Goal: Task Accomplishment & Management: Manage account settings

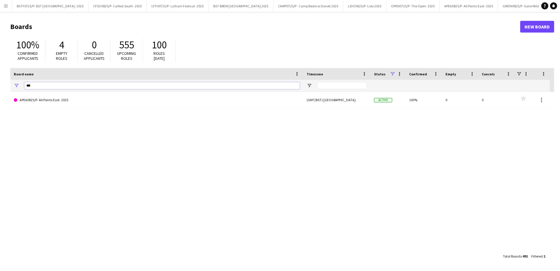
drag, startPoint x: 60, startPoint y: 88, endPoint x: 22, endPoint y: 88, distance: 37.8
click at [22, 88] on div "***" at bounding box center [156, 86] width 293 height 12
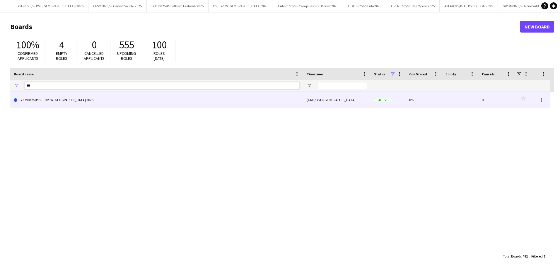
type input "***"
click at [53, 100] on link "BREW0725/P BST BREW [GEOGRAPHIC_DATA] 2025" at bounding box center [157, 100] width 286 height 16
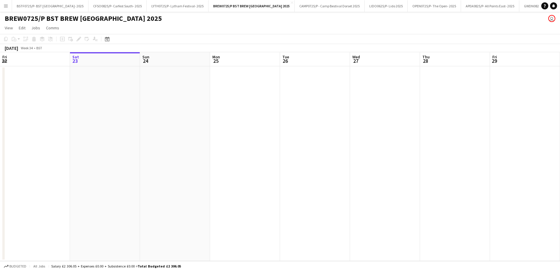
drag, startPoint x: 270, startPoint y: 172, endPoint x: 0, endPoint y: 130, distance: 273.2
click at [42, 143] on app-calendar-viewport "Wed 20 Thu 21 Fri 22 Sat 23 Sun 24 Mon 25 Tue 26 Wed 27 Thu 28 Fri 29 Sat 30 Su…" at bounding box center [280, 156] width 560 height 209
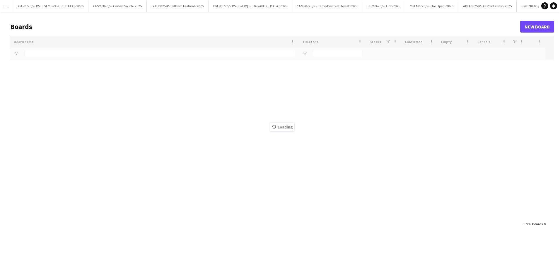
type input "***"
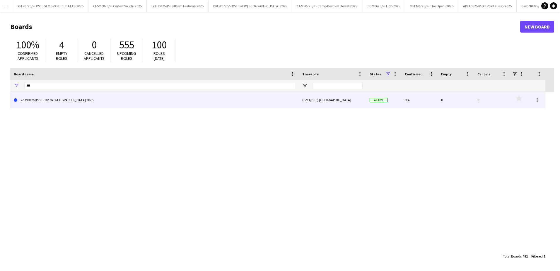
click at [39, 99] on link "BREW0725/P BST BREW [GEOGRAPHIC_DATA] 2025" at bounding box center [155, 100] width 282 height 16
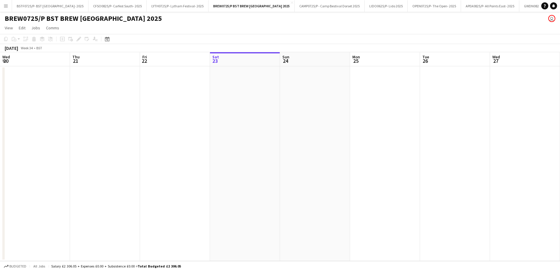
scroll to position [0, 140]
click at [106, 39] on icon "Date picker" at bounding box center [107, 39] width 5 height 5
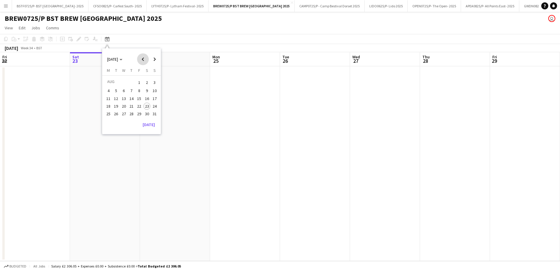
click at [141, 60] on span "Previous month" at bounding box center [143, 59] width 12 height 12
click at [128, 89] on button "3" at bounding box center [132, 89] width 8 height 8
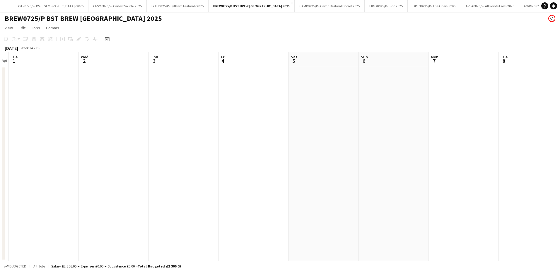
drag, startPoint x: 270, startPoint y: 151, endPoint x: 3, endPoint y: 127, distance: 268.4
click at [132, 149] on app-calendar-viewport "Sat 29 Sun 30 Mon 31 Tue 1 Wed 2 Thu 3 Fri 4 Sat 5 Sun 6 Mon 7 Tue 8 Wed 9 Thu …" at bounding box center [280, 156] width 560 height 209
drag, startPoint x: 378, startPoint y: 164, endPoint x: 45, endPoint y: 149, distance: 332.7
click at [71, 160] on app-calendar-viewport "Mon 31 Tue 1 Wed 2 Thu 3 Fri 4 Sat 5 Sun 6 Mon 7 Tue 8 Wed 9 Thu 10 Fri 11 Sat …" at bounding box center [280, 156] width 560 height 209
drag, startPoint x: 327, startPoint y: 176, endPoint x: 187, endPoint y: 176, distance: 140.1
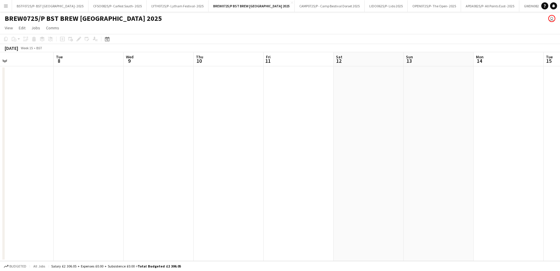
click at [200, 176] on app-calendar-viewport "Sat 5 Sun 6 Mon 7 Tue 8 Wed 9 Thu 10 Fri 11 Sat 12 Sun 13 Mon 14 Tue 15 Wed 16 …" at bounding box center [280, 156] width 560 height 209
drag, startPoint x: 306, startPoint y: 174, endPoint x: 4, endPoint y: 147, distance: 303.1
click at [86, 172] on app-calendar-viewport "Sun 6 Mon 7 Tue 8 Wed 9 Thu 10 Fri 11 Sat 12 Sun 13 Mon 14 Tue 15 Wed 16 Thu 17…" at bounding box center [280, 156] width 560 height 209
drag, startPoint x: 228, startPoint y: 187, endPoint x: 189, endPoint y: 187, distance: 38.4
click at [62, 179] on app-calendar-viewport "Wed 9 Thu 10 Fri 11 Sat 12 Sun 13 Mon 14 Tue 15 Wed 16 Thu 17 Fri 18 Sat 19 Sun…" at bounding box center [280, 156] width 560 height 209
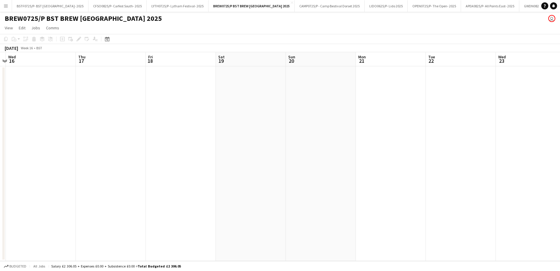
click at [123, 212] on app-calendar-viewport "Sun 13 Mon 14 Tue 15 Wed 16 Thu 17 Fri 18 Sat 19 Sun 20 Mon 21 Tue 22 Wed 23 Th…" at bounding box center [280, 156] width 560 height 209
drag, startPoint x: 369, startPoint y: 231, endPoint x: 134, endPoint y: 198, distance: 237.1
click at [190, 217] on app-calendar-viewport "Tue 15 Wed 16 Thu 17 Fri 18 Sat 19 Sun 20 Mon 21 Tue 22 Wed 23 Thu 24 Fri 25 Sa…" at bounding box center [280, 156] width 560 height 209
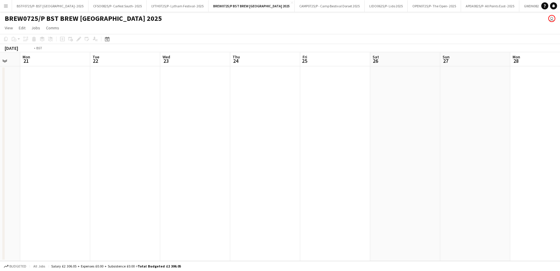
drag, startPoint x: 265, startPoint y: 224, endPoint x: 234, endPoint y: 212, distance: 33.3
click at [216, 224] on app-calendar-viewport "Fri 18 Sat 19 Sun 20 Mon 21 Tue 22 Wed 23 Thu 24 Fri 25 Sat 26 Sun 27 Mon 28 Tu…" at bounding box center [280, 156] width 560 height 209
drag, startPoint x: 463, startPoint y: 225, endPoint x: 146, endPoint y: 189, distance: 319.1
click at [242, 215] on app-calendar-viewport "Sun 20 Mon 21 Tue 22 Wed 23 Thu 24 Fri 25 Sat 26 Sun 27 Mon 28 Tue 29 Wed 30 Th…" at bounding box center [280, 156] width 560 height 209
drag, startPoint x: 366, startPoint y: 202, endPoint x: 183, endPoint y: 185, distance: 183.5
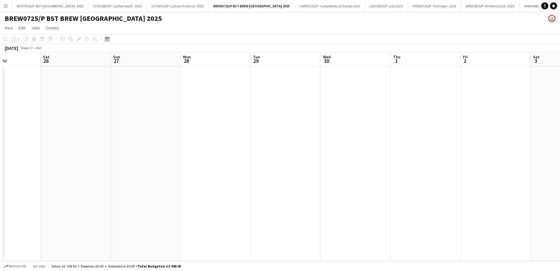
click at [255, 200] on app-calendar-viewport "Wed 23 Thu 24 Fri 25 Sat 26 Sun 27 Mon 28 Tue 29 Wed 30 Thu 1 Fri 2 Sat 3 Sun 4…" at bounding box center [280, 156] width 560 height 209
click at [293, 193] on app-calendar-viewport "Fri 25 Sat 26 Sun 27 Mon 28 Tue 29 Wed 30 Thu 1 Fri 2 Sat 3 Sun 4 Mon 5 Tue 6 W…" at bounding box center [280, 156] width 560 height 209
drag, startPoint x: 475, startPoint y: 169, endPoint x: 167, endPoint y: 113, distance: 313.2
click at [316, 154] on app-calendar-viewport "Sun 27 Mon 28 Tue 29 Wed 30 Thu 1 Fri 2 Sat 3 Sun 4 Mon 5 Tue 6 Wed 7 Thu 8 Fri…" at bounding box center [280, 156] width 560 height 209
drag, startPoint x: 417, startPoint y: 154, endPoint x: 221, endPoint y: 132, distance: 197.4
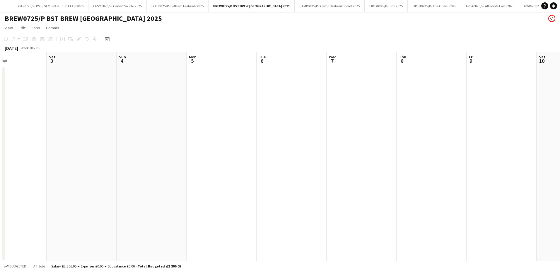
click at [239, 136] on app-calendar-viewport "Wed 30 Thu 1 Fri 2 Sat 3 Sun 4 Mon 5 Tue 6 Wed 7 Thu 8 Fri 9 Sat 10 Sun 11 Mon …" at bounding box center [280, 156] width 560 height 209
drag, startPoint x: 351, startPoint y: 103, endPoint x: 278, endPoint y: 74, distance: 79.7
click at [213, 94] on app-calendar-viewport "Fri 2 Sat 3 Sun 4 Mon 5 Tue 6 Wed 7 Thu 8 Fri 9 Sat 10 Sun 11 Mon 12 Tue 13 Wed…" at bounding box center [280, 156] width 560 height 209
drag, startPoint x: 332, startPoint y: 84, endPoint x: 130, endPoint y: 81, distance: 201.1
click at [232, 84] on app-calendar-viewport "Mon 5 Tue 6 Wed 7 Thu 8 Fri 9 Sat 10 Sun 11 Mon 12 Tue 13 Wed 14 Thu 15 Fri 16 …" at bounding box center [280, 156] width 560 height 209
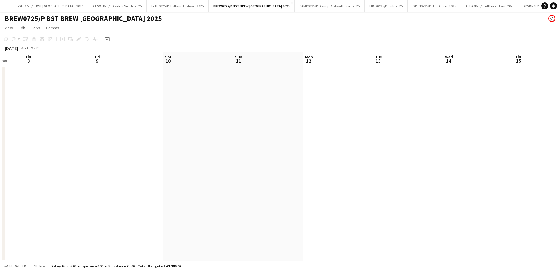
scroll to position [0, 230]
drag, startPoint x: 448, startPoint y: 157, endPoint x: 292, endPoint y: 160, distance: 155.7
click at [332, 162] on app-calendar-viewport "Thu 8 Fri 9 Sat 10 Sun 11 Mon 12 Tue 13 Wed 14 Thu 15 Fri 16 Sat 17 Sun 18 Mon …" at bounding box center [280, 156] width 560 height 209
drag, startPoint x: 457, startPoint y: 162, endPoint x: 295, endPoint y: 155, distance: 161.9
click at [344, 160] on app-calendar-viewport "Thu 8 Fri 9 Sat 10 Sun 11 Mon 12 Tue 13 Wed 14 Thu 15 Fri 16 Sat 17 Sun 18 Mon …" at bounding box center [280, 156] width 560 height 209
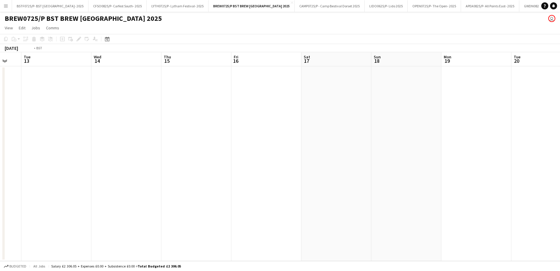
drag, startPoint x: 241, startPoint y: 158, endPoint x: 535, endPoint y: 164, distance: 293.5
click at [535, 164] on app-calendar-viewport "Sat 10 Sun 11 Mon 12 Tue 13 Wed 14 Thu 15 Fri 16 Sat 17 Sun 18 Mon 19 Tue 20 We…" at bounding box center [280, 156] width 560 height 209
click at [197, 166] on app-date-cell at bounding box center [219, 163] width 70 height 195
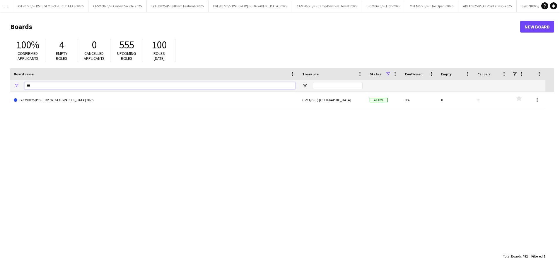
click at [52, 86] on input "***" at bounding box center [159, 85] width 271 height 7
type input "*"
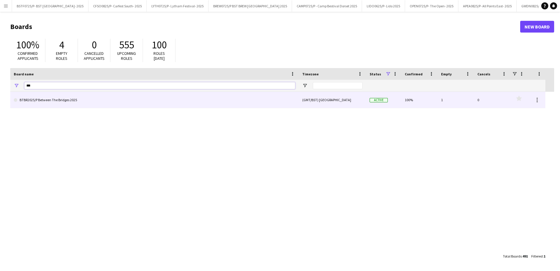
type input "***"
click at [60, 103] on link "BTBR2025/P Between The Bridges 2025" at bounding box center [155, 100] width 282 height 16
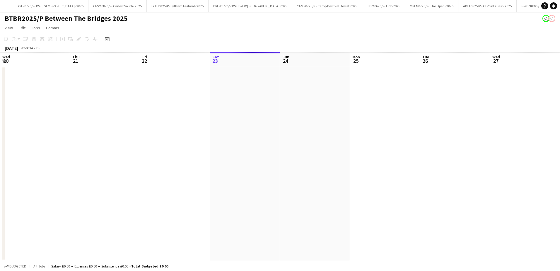
scroll to position [0, 543]
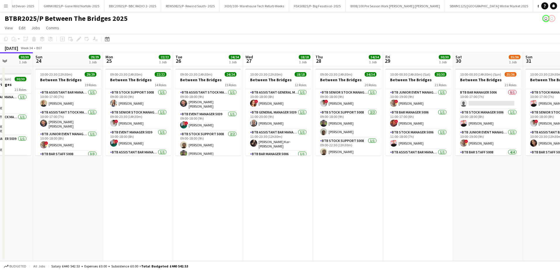
drag, startPoint x: 281, startPoint y: 166, endPoint x: 219, endPoint y: 166, distance: 62.4
click at [247, 166] on app-calendar-viewport "Wed 20 18/18 1 Job Thu 21 31/31 1 Job Fri 22 34/34 1 Job Sat 23 30/30 1 Job Sun…" at bounding box center [280, 156] width 560 height 209
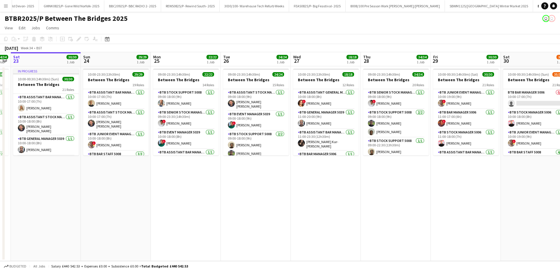
drag, startPoint x: 141, startPoint y: 201, endPoint x: 360, endPoint y: 201, distance: 218.7
click at [360, 201] on app-calendar-viewport "Thu 21 31/31 1 Job Fri 22 34/34 1 Job Sat 23 30/30 1 Job Sun 24 29/29 1 Job Mon…" at bounding box center [280, 156] width 560 height 209
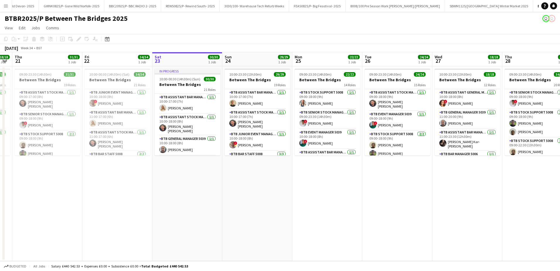
drag, startPoint x: 120, startPoint y: 207, endPoint x: 325, endPoint y: 208, distance: 205.5
click at [308, 208] on app-calendar-viewport "Tue 19 21/21 1 Job Wed 20 18/18 1 Job Thu 21 31/31 1 Job Fri 22 34/34 1 Job Sat…" at bounding box center [280, 156] width 560 height 209
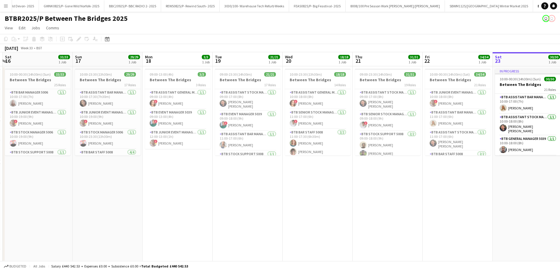
drag, startPoint x: 150, startPoint y: 210, endPoint x: 307, endPoint y: 210, distance: 156.8
click at [307, 210] on app-calendar-viewport "Thu 14 Fri 15 42/43 3 Jobs Sat 16 33/33 1 Job Sun 17 29/29 1 Job Mon 18 3/3 1 J…" at bounding box center [280, 157] width 560 height 210
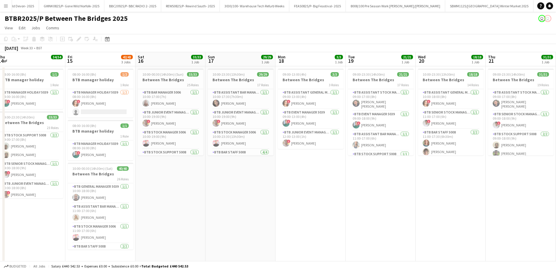
drag, startPoint x: 140, startPoint y: 211, endPoint x: 282, endPoint y: 211, distance: 141.9
click at [282, 211] on app-calendar-viewport "Wed 13 Thu 14 34/34 2 Jobs Fri 15 42/43 3 Jobs Sat 16 33/33 1 Job Sun 17 29/29 …" at bounding box center [278, 157] width 556 height 210
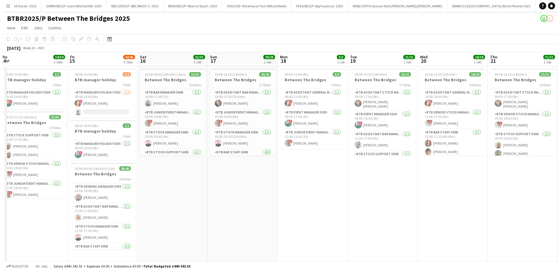
scroll to position [0, 201]
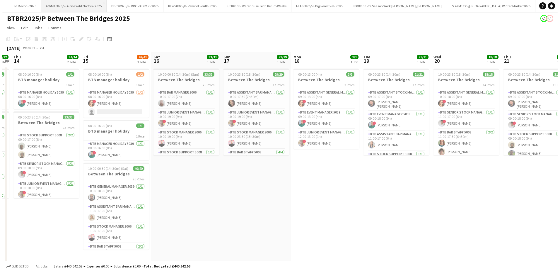
scroll to position [0, 542]
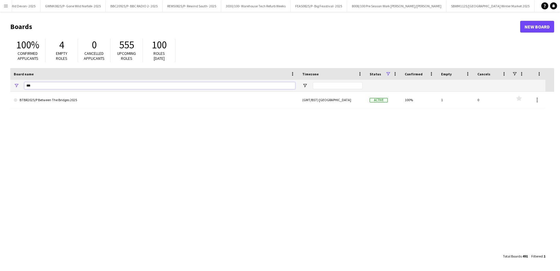
click at [41, 87] on input "***" at bounding box center [159, 85] width 271 height 7
type input "*"
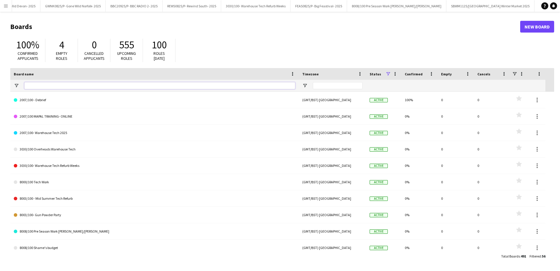
click at [40, 86] on input "Board name Filter Input" at bounding box center [159, 85] width 271 height 7
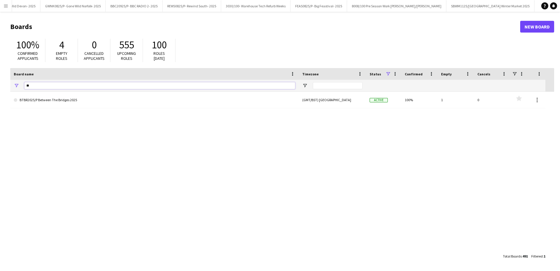
type input "*"
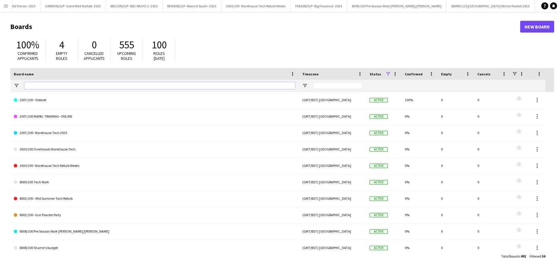
click at [51, 86] on input "Board name Filter Input" at bounding box center [159, 85] width 271 height 7
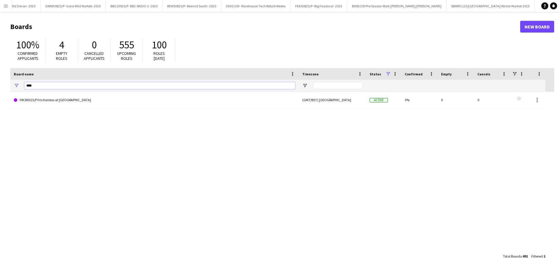
type input "****"
click at [52, 106] on link "FRCR0325/P Frictionless at [GEOGRAPHIC_DATA]" at bounding box center [155, 100] width 282 height 16
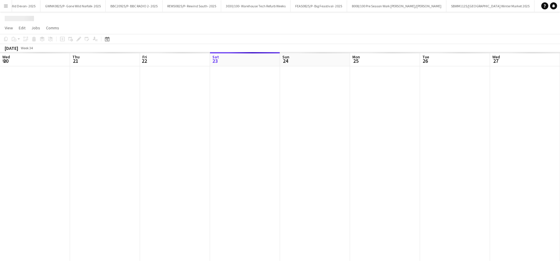
scroll to position [0, 629]
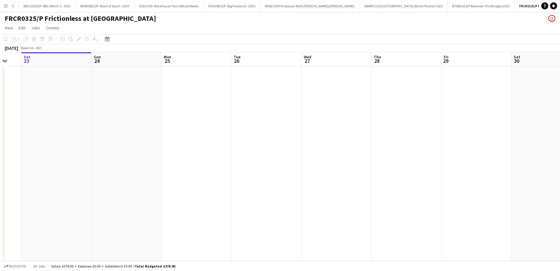
drag, startPoint x: 39, startPoint y: 126, endPoint x: 339, endPoint y: 126, distance: 299.6
click at [302, 126] on app-calendar-viewport "Wed 20 Thu 21 Fri 22 Sat 23 Sun 24 Mon 25 Tue 26 Wed 27 Thu 28 Fri 29 Sat 30 Su…" at bounding box center [280, 156] width 560 height 209
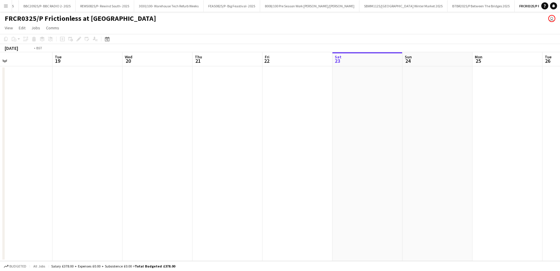
drag, startPoint x: 67, startPoint y: 130, endPoint x: 327, endPoint y: 133, distance: 259.7
click at [299, 133] on app-calendar-viewport "Sat 16 Sun 17 Mon 18 Tue 19 Wed 20 Thu 21 Fri 22 Sat 23 Sun 24 Mon 25 Tue 26 We…" at bounding box center [280, 156] width 560 height 209
drag, startPoint x: 85, startPoint y: 147, endPoint x: 265, endPoint y: 147, distance: 180.3
click at [271, 147] on app-calendar-viewport "Tue 12 Wed 13 Thu 14 Fri 15 Sat 16 Sun 17 Mon 18 Tue 19 Wed 20 Thu 21 Fri 22 Sa…" at bounding box center [280, 156] width 560 height 209
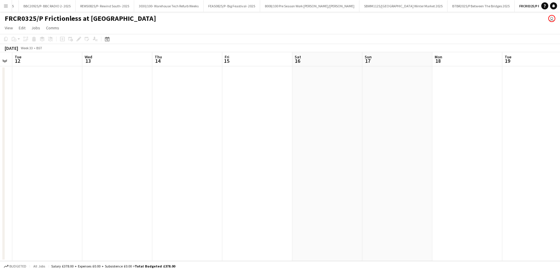
drag, startPoint x: 35, startPoint y: 147, endPoint x: 114, endPoint y: 128, distance: 82.2
click at [85, 139] on app-calendar-viewport "Sun 10 Mon 11 Tue 12 Wed 13 Thu 14 Fri 15 Sat 16 Sun 17 Mon 18 Tue 19 Wed 20 Th…" at bounding box center [280, 156] width 560 height 209
click at [107, 38] on icon at bounding box center [107, 39] width 4 height 5
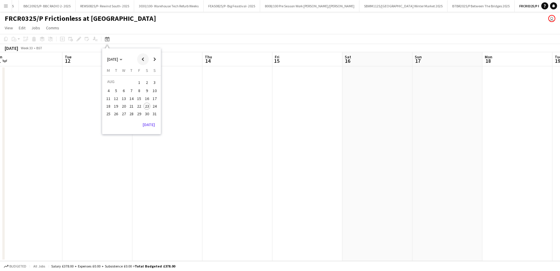
click at [139, 61] on span "Previous month" at bounding box center [143, 59] width 12 height 12
click at [134, 107] on span "17" at bounding box center [131, 104] width 7 height 7
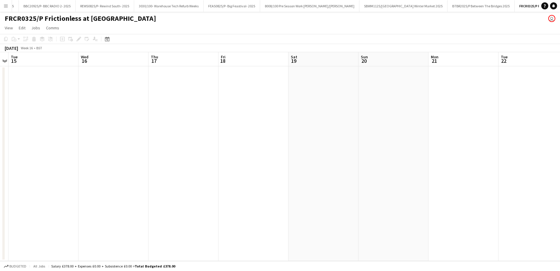
drag, startPoint x: 158, startPoint y: 156, endPoint x: 149, endPoint y: 161, distance: 10.5
click at [105, 156] on app-calendar-viewport "Sat 12 Sun 13 Mon 14 Tue 15 Wed 16 Thu 17 Fri 18 Sat 19 Sun 20 Mon 21 Tue 22 We…" at bounding box center [280, 156] width 560 height 209
click at [132, 165] on app-calendar-viewport "Tue 15 Wed 16 Thu 17 Fri 18 Sat 19 Sun 20 Mon 21 Tue 22 Wed 23 Thu 24 Fri 25 Sa…" at bounding box center [280, 156] width 560 height 209
drag, startPoint x: 334, startPoint y: 166, endPoint x: 0, endPoint y: 156, distance: 334.3
click at [63, 160] on app-calendar-viewport "Fri 18 Sat 19 Sun 20 Mon 21 Tue 22 Wed 23 Thu 24 Fri 25 Sat 26 Sun 27 Mon 28 Tu…" at bounding box center [280, 156] width 560 height 209
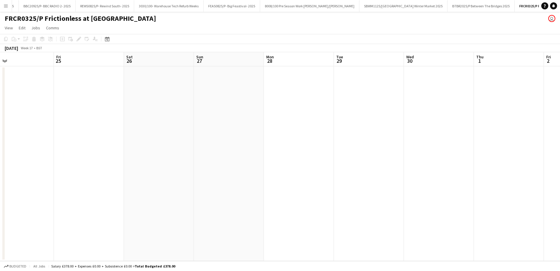
drag, startPoint x: 134, startPoint y: 182, endPoint x: 0, endPoint y: 153, distance: 137.2
click at [4, 167] on div "Tue 22 Wed 23 Thu 24 Fri 25 Sat 26 Sun 27 Mon 28 Tue 29 Wed 30 Thu 1 Fri 2 Sat …" at bounding box center [280, 156] width 560 height 209
drag, startPoint x: 124, startPoint y: 187, endPoint x: 56, endPoint y: 187, distance: 67.4
click at [71, 187] on app-calendar-viewport "Mon 28 Tue 29 Wed 30 Thu 1 Fri 2 Sat 3 Sun 4 Mon 5 Tue 6 Wed 7 Thu 8 Fri 9 Sat …" at bounding box center [280, 156] width 560 height 209
drag, startPoint x: 352, startPoint y: 188, endPoint x: 62, endPoint y: 186, distance: 289.6
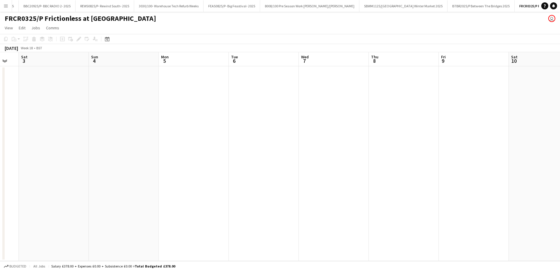
click at [142, 191] on app-calendar-viewport "Wed 30 Thu 1 Fri 2 Sat 3 Sun 4 Mon 5 Tue 6 Wed 7 Thu 8 Fri 9 Sat 10 Sun 11 Mon …" at bounding box center [280, 156] width 560 height 209
drag, startPoint x: 300, startPoint y: 197, endPoint x: 25, endPoint y: 171, distance: 276.4
click at [11, 197] on app-calendar-viewport "Fri 2 Sat 3 Sun 4 Mon 5 Tue 6 Wed 7 Thu 8 Fri 9 Sat 10 Sun 11 Mon 12 Tue 13 Wed…" at bounding box center [280, 156] width 560 height 209
drag, startPoint x: 400, startPoint y: 186, endPoint x: 154, endPoint y: 179, distance: 245.4
click at [100, 187] on app-calendar-viewport "Tue 6 Wed 7 Thu 8 Fri 9 Sat 10 Sun 11 Mon 12 Tue 13 Wed 14 Thu 15 Fri 16 Sat 17…" at bounding box center [280, 156] width 560 height 209
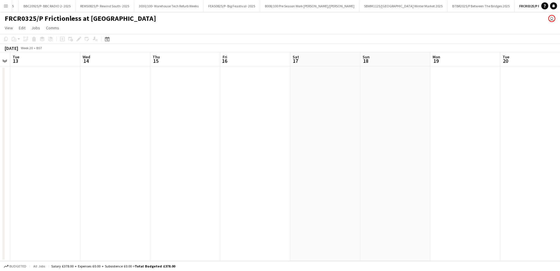
drag, startPoint x: 278, startPoint y: 189, endPoint x: 38, endPoint y: 162, distance: 242.2
click at [174, 189] on app-calendar-viewport "Sat 10 Sun 11 Mon 12 Tue 13 Wed 14 Thu 15 Fri 16 Sat 17 Sun 18 Mon 19 Tue 20 We…" at bounding box center [280, 156] width 560 height 209
click at [122, 197] on app-calendar-viewport "Tue 13 Wed 14 Thu 15 Fri 16 Sat 17 Sun 18 Mon 19 Tue 20 Wed 21 Thu 22 Fri 23 Sa…" at bounding box center [280, 156] width 560 height 209
drag, startPoint x: 503, startPoint y: 180, endPoint x: 169, endPoint y: 171, distance: 334.9
click at [193, 175] on app-calendar-viewport "Fri 16 Sat 17 Sun 18 Mon 19 Tue 20 Wed 21 Thu 22 Fri 23 Sat 24 Sun 25 Mon 26 Tu…" at bounding box center [280, 156] width 560 height 209
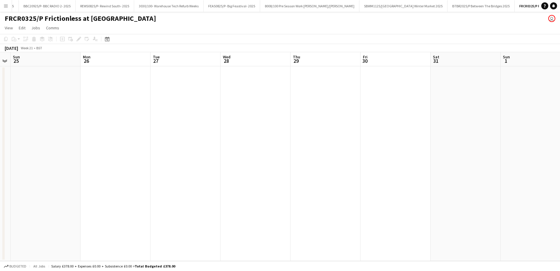
drag, startPoint x: 335, startPoint y: 141, endPoint x: 101, endPoint y: 124, distance: 235.4
click at [130, 139] on app-calendar-viewport "Thu 22 Fri 23 Sat 24 Sun 25 Mon 26 Tue 27 Wed 28 Thu 29 Fri 30 Sat 31 Sun 1 Mon…" at bounding box center [280, 156] width 560 height 209
drag, startPoint x: 448, startPoint y: 173, endPoint x: 170, endPoint y: 159, distance: 279.1
click at [236, 174] on app-calendar-viewport "Fri 23 Sat 24 Sun 25 Mon 26 Tue 27 Wed 28 Thu 29 Fri 30 Sat 31 Sun 1 Mon 2 Tue …" at bounding box center [280, 156] width 560 height 209
drag, startPoint x: 498, startPoint y: 196, endPoint x: 151, endPoint y: 170, distance: 348.1
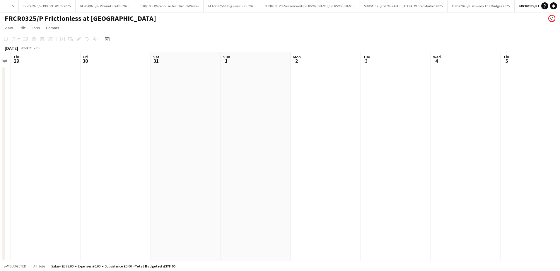
click at [259, 196] on app-calendar-viewport "Mon 26 Tue 27 Wed 28 Thu 29 Fri 30 Sat 31 Sun 1 Mon 2 Tue 3 Wed 4 Thu 5 Fri 6 S…" at bounding box center [280, 156] width 560 height 209
drag, startPoint x: 440, startPoint y: 188, endPoint x: 198, endPoint y: 188, distance: 241.8
click at [234, 188] on app-calendar-viewport "Thu 29 Fri 30 Sat 31 Sun 1 Mon 2 Tue 3 Wed 4 Thu 5 Fri 6 Sat 7 Sun 8 Mon 9 Tue …" at bounding box center [280, 156] width 560 height 209
drag, startPoint x: 453, startPoint y: 181, endPoint x: 192, endPoint y: 148, distance: 263.3
click at [239, 180] on app-calendar-viewport "Mon 2 Tue 3 Wed 4 Thu 5 Fri 6 Sat 7 Sun 8 Mon 9 Tue 10 Wed 11 Thu 12 Fri 13 Sat…" at bounding box center [280, 156] width 560 height 209
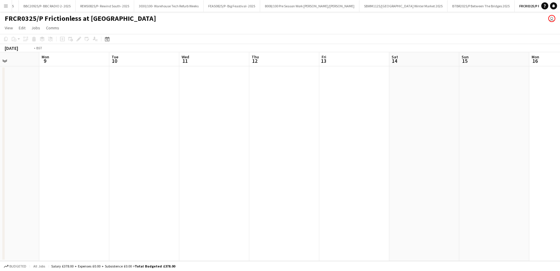
drag, startPoint x: 504, startPoint y: 169, endPoint x: 257, endPoint y: 160, distance: 246.4
click at [261, 170] on app-calendar-viewport "Thu 5 Fri 6 Sat 7 Sun 8 Mon 9 Tue 10 Wed 11 Thu 12 Fri 13 Sat 14 Sun 15 Mon 16 …" at bounding box center [280, 156] width 560 height 209
drag, startPoint x: 57, startPoint y: 125, endPoint x: 480, endPoint y: 132, distance: 423.0
click at [480, 132] on app-calendar-viewport "Tue 3 Wed 4 Thu 5 Fri 6 Sat 7 Sun 8 Mon 9 Tue 10 Wed 11 Thu 12 Fri 13 Sat 14 Su…" at bounding box center [280, 156] width 560 height 209
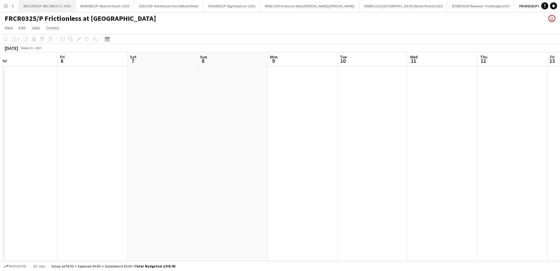
scroll to position [0, 627]
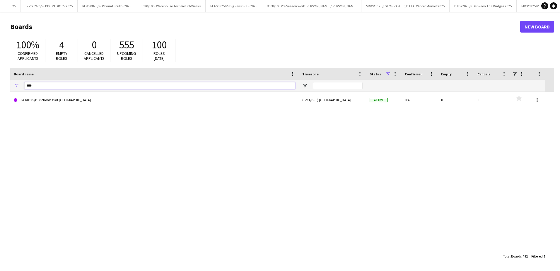
click at [67, 87] on input "****" at bounding box center [159, 85] width 271 height 7
type input "*"
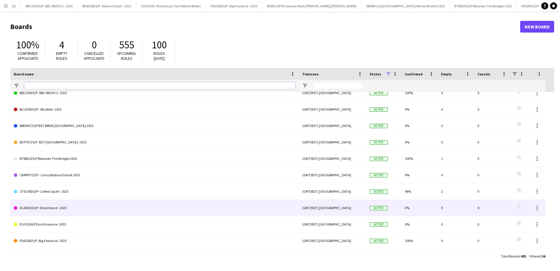
scroll to position [0, 0]
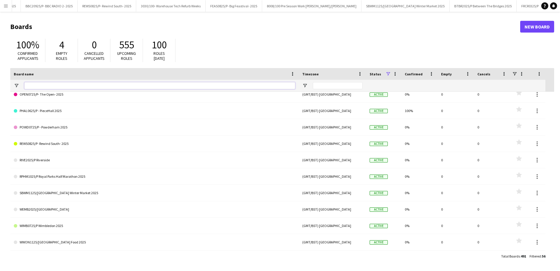
click at [53, 87] on input "Board name Filter Input" at bounding box center [159, 85] width 271 height 7
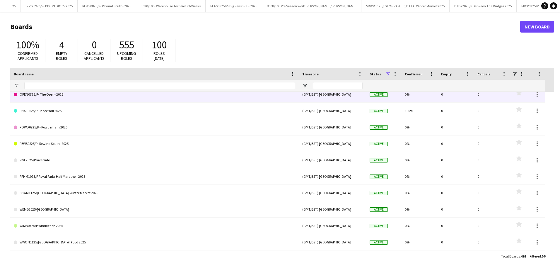
click at [63, 95] on link "OPEN0725/P- The Open- 2025" at bounding box center [155, 94] width 282 height 16
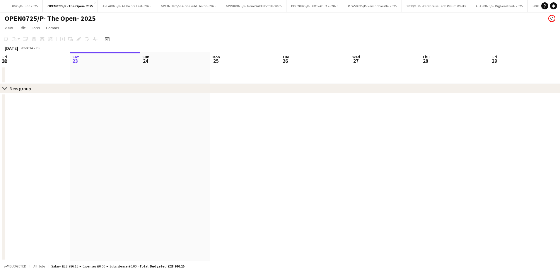
scroll to position [0, 356]
click at [121, 130] on app-date-cell at bounding box center [105, 177] width 70 height 168
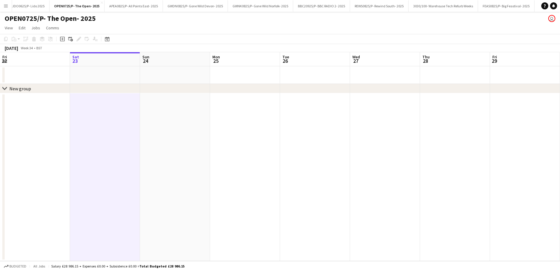
click at [235, 171] on app-date-cell at bounding box center [245, 177] width 70 height 168
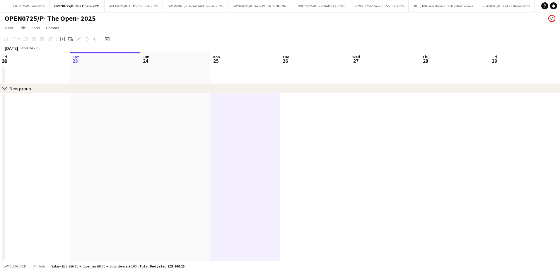
click at [234, 189] on app-date-cell at bounding box center [245, 177] width 70 height 168
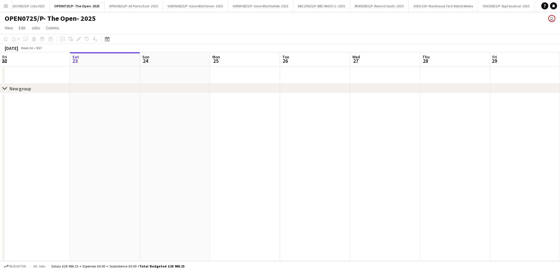
click at [269, 118] on app-date-cell at bounding box center [245, 177] width 70 height 168
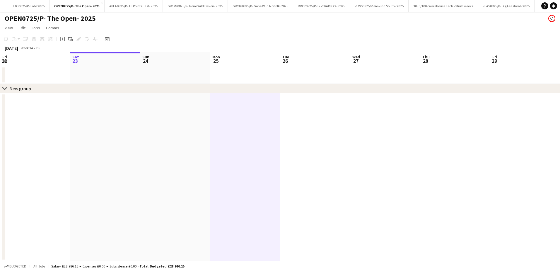
click at [247, 154] on app-date-cell at bounding box center [245, 177] width 70 height 168
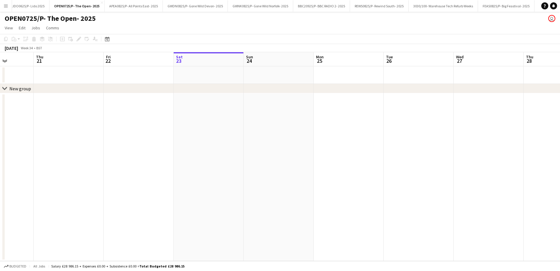
scroll to position [0, 163]
drag, startPoint x: 188, startPoint y: 60, endPoint x: 306, endPoint y: 60, distance: 117.5
click at [306, 60] on app-calendar-viewport "Mon 18 Tue 19 Wed 20 Thu 21 Fri 22 Sat 23 Sun 24 Mon 25 Tue 26 Wed 27 Thu 28 Fr…" at bounding box center [280, 156] width 560 height 209
click at [9, 6] on button "Menu" at bounding box center [6, 6] width 12 height 12
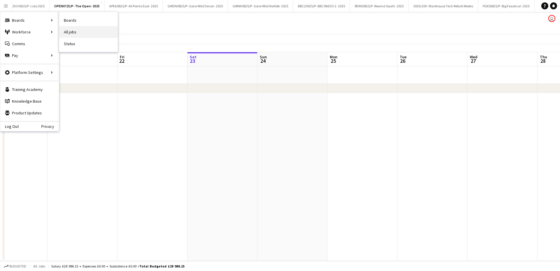
click at [79, 31] on link "All jobs" at bounding box center [88, 32] width 59 height 12
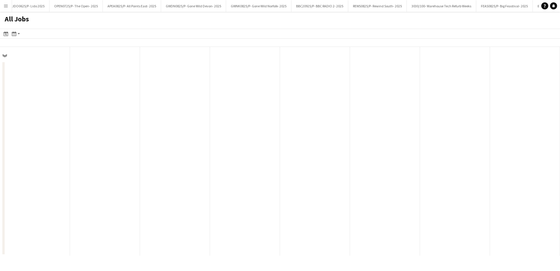
scroll to position [0, 140]
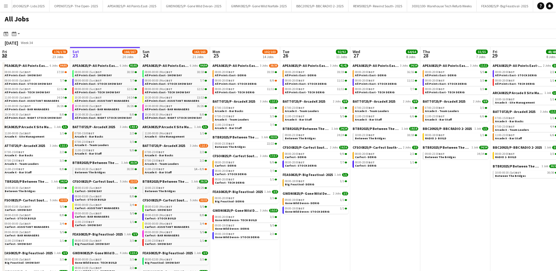
click at [5, 9] on button "Menu" at bounding box center [6, 6] width 12 height 12
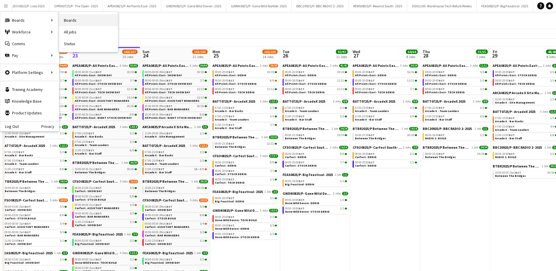
click at [67, 20] on link "Boards" at bounding box center [88, 20] width 59 height 12
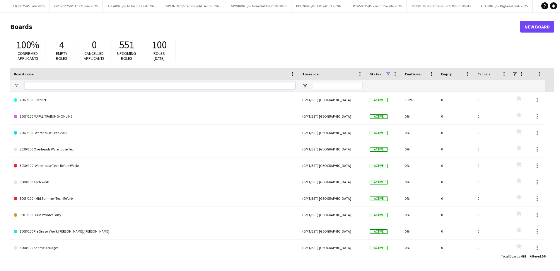
click at [48, 89] on input "Board name Filter Input" at bounding box center [159, 85] width 271 height 7
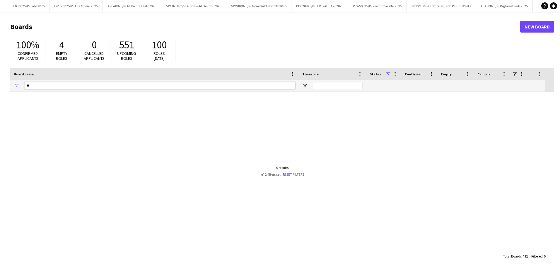
type input "*"
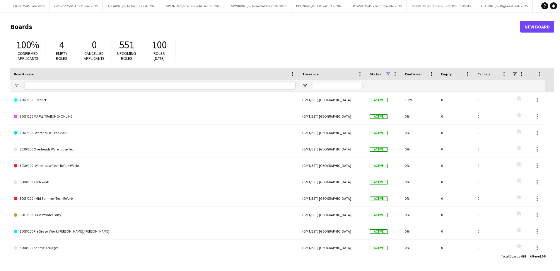
click at [223, 86] on input "Board name Filter Input" at bounding box center [159, 85] width 271 height 7
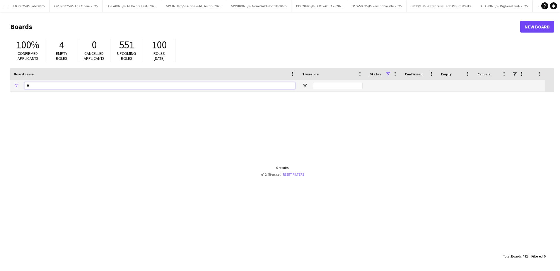
type input "**"
click at [295, 175] on link "Reset filters" at bounding box center [293, 174] width 21 height 4
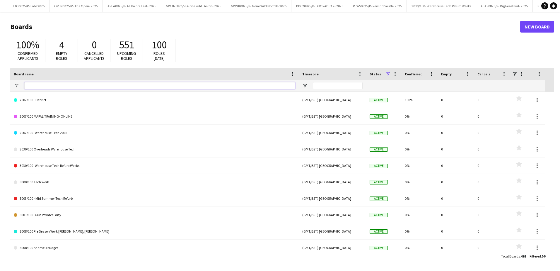
click at [70, 86] on input "Board name Filter Input" at bounding box center [159, 85] width 271 height 7
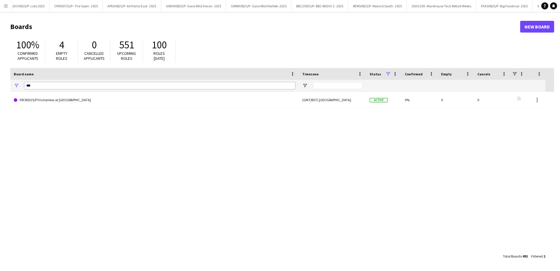
click at [46, 85] on input "***" at bounding box center [159, 85] width 271 height 7
type input "*"
click at [46, 85] on input "Board name Filter Input" at bounding box center [159, 85] width 271 height 7
type input "*****"
click at [6, 5] on app-icon "Menu" at bounding box center [6, 6] width 5 height 5
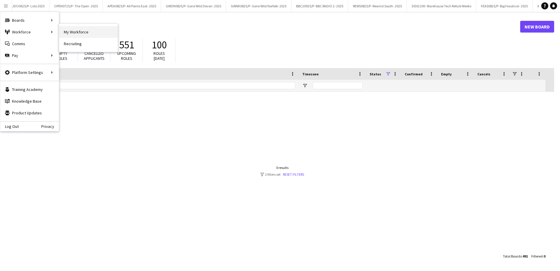
click at [82, 31] on link "My Workforce" at bounding box center [88, 32] width 59 height 12
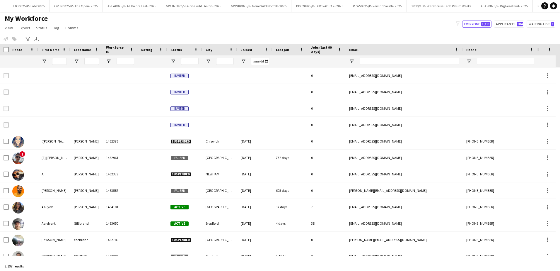
click at [62, 57] on div at bounding box center [59, 61] width 15 height 12
click at [66, 61] on input "First Name Filter Input" at bounding box center [59, 61] width 15 height 7
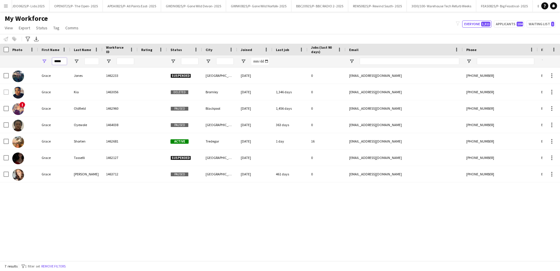
type input "*****"
click at [58, 208] on div "Grace Jones 1462233 Suspended London 08-01-2020 0 graceemmajones@hotmail.co.uk …" at bounding box center [271, 161] width 543 height 189
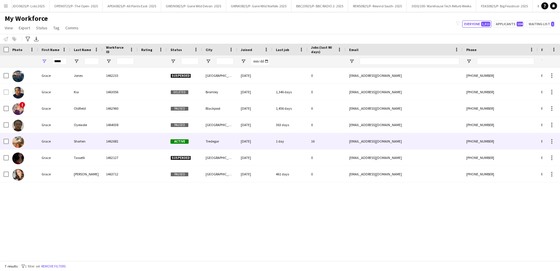
click at [42, 141] on div "Grace" at bounding box center [54, 141] width 32 height 16
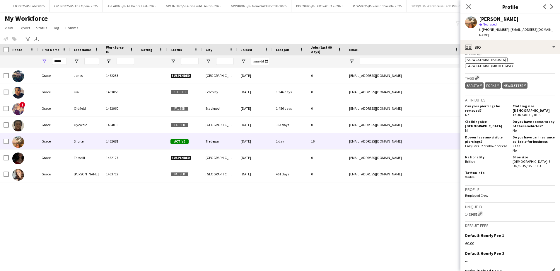
scroll to position [264, 0]
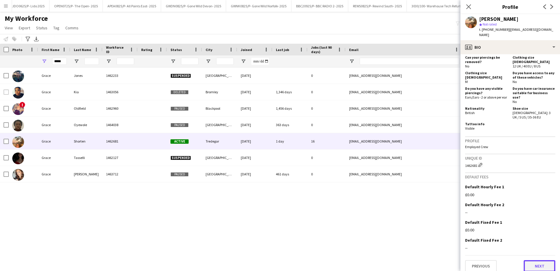
click at [541, 263] on button "Next" at bounding box center [540, 266] width 32 height 12
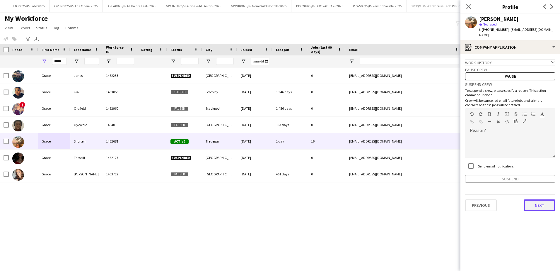
click at [543, 203] on button "Next" at bounding box center [540, 205] width 32 height 12
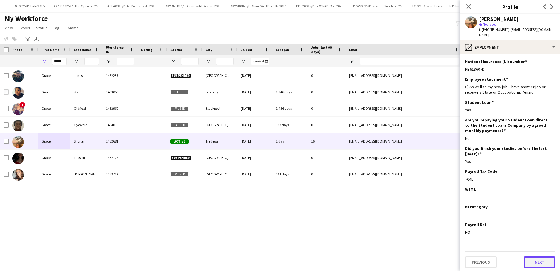
click at [532, 256] on button "Next" at bounding box center [540, 262] width 32 height 12
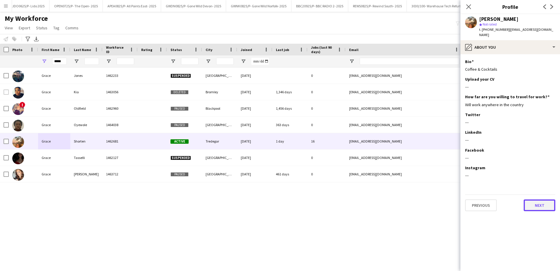
click at [549, 199] on button "Next" at bounding box center [540, 205] width 32 height 12
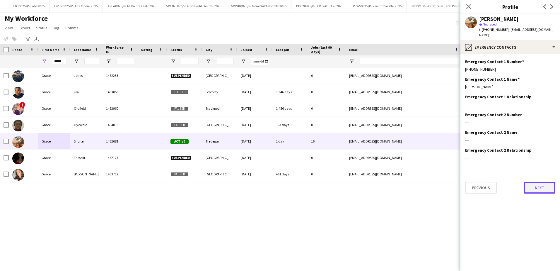
click at [542, 182] on button "Next" at bounding box center [540, 188] width 32 height 12
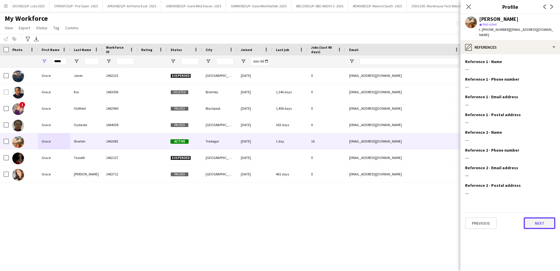
click at [534, 220] on button "Next" at bounding box center [540, 223] width 32 height 12
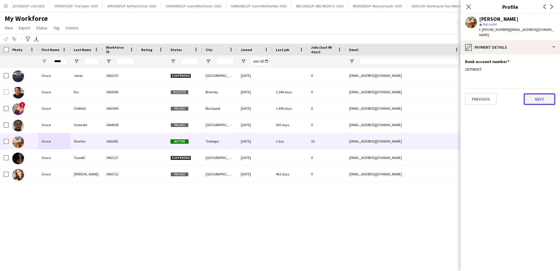
click at [539, 93] on button "Next" at bounding box center [540, 99] width 32 height 12
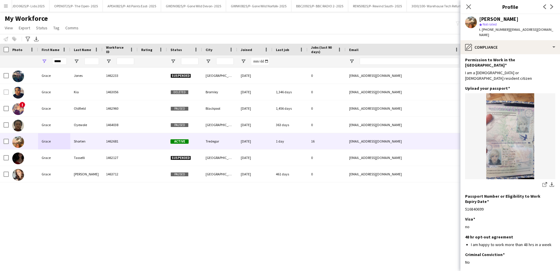
scroll to position [35, 0]
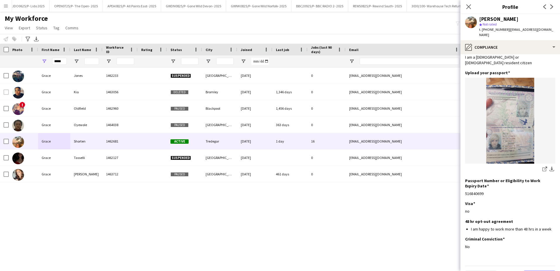
click at [537, 271] on button "Next" at bounding box center [540, 277] width 32 height 12
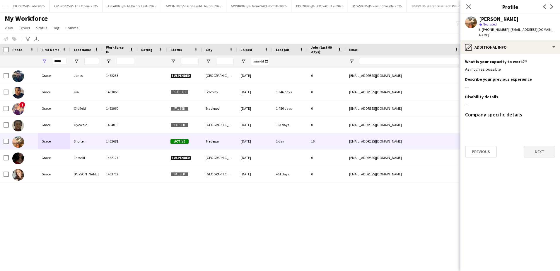
scroll to position [0, 0]
click at [541, 147] on button "Next" at bounding box center [540, 152] width 32 height 12
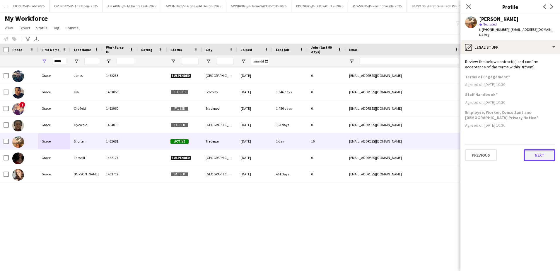
click at [541, 149] on button "Next" at bounding box center [540, 155] width 32 height 12
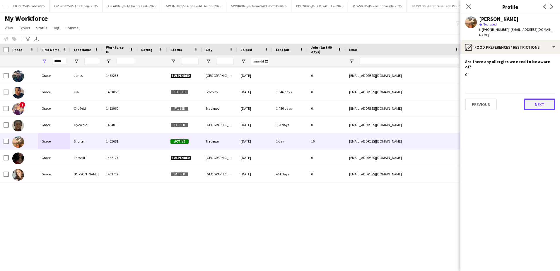
click at [541, 98] on button "Next" at bounding box center [540, 104] width 32 height 12
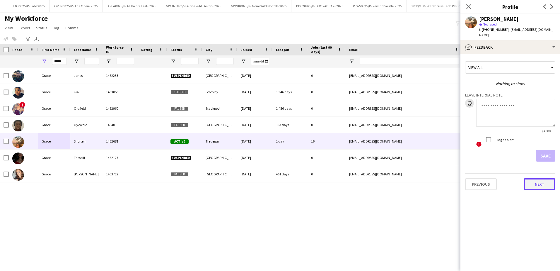
click at [537, 178] on button "Next" at bounding box center [540, 184] width 32 height 12
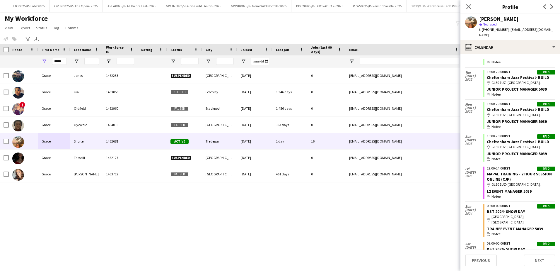
scroll to position [1007, 0]
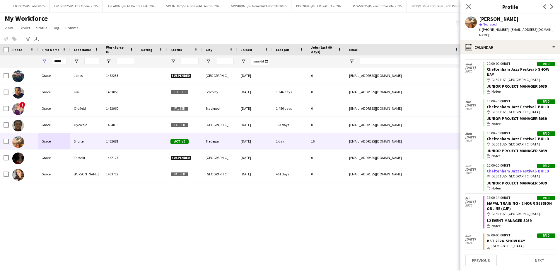
click at [506, 168] on link "Cheltenham Jazz Festival- BUILD" at bounding box center [518, 170] width 62 height 5
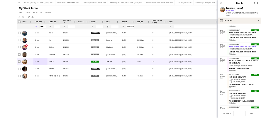
scroll to position [1071, 0]
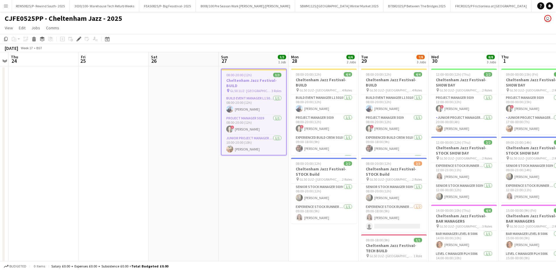
click at [268, 214] on app-date-cell "08:00-20:00 (12h) 3/3 Cheltenham Jazz Festival- BUILD pin GL50 1UZ- Montpellier…" at bounding box center [254, 209] width 70 height 286
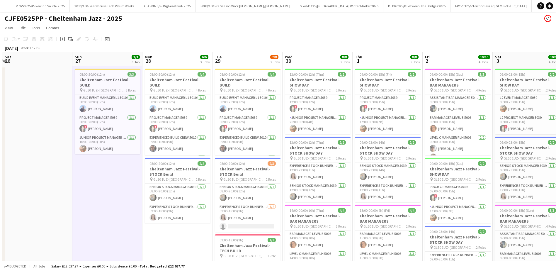
scroll to position [0, 210]
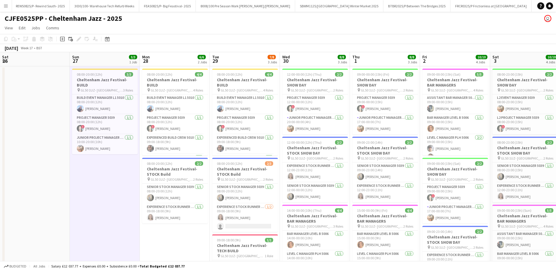
drag, startPoint x: 268, startPoint y: 214, endPoint x: 120, endPoint y: 193, distance: 150.4
click at [120, 193] on app-calendar-viewport "Wed 23 Thu 24 Fri 25 Sat 26 Sun 27 3/3 1 Job Mon 28 6/6 2 Jobs Tue 29 7/8 3 Job…" at bounding box center [278, 202] width 556 height 300
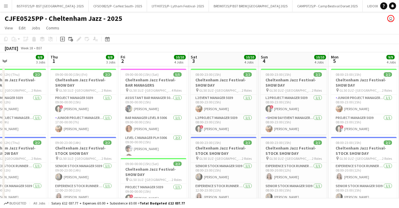
scroll to position [0, 245]
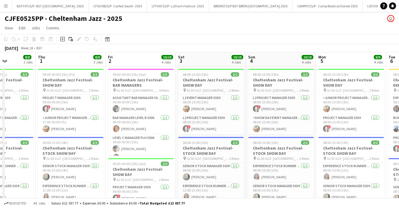
drag, startPoint x: 301, startPoint y: 60, endPoint x: 196, endPoint y: 61, distance: 104.4
click at [196, 61] on app-calendar-viewport "Sun 27 3/3 1 Job Mon 28 6/6 2 Jobs Tue 29 7/8 3 Jobs Wed 30 8/8 3 Jobs Thu 1 8/…" at bounding box center [199, 202] width 399 height 300
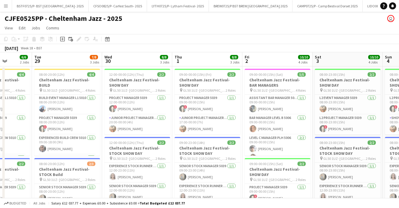
scroll to position [0, 170]
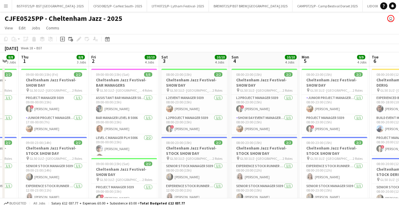
drag, startPoint x: 278, startPoint y: 61, endPoint x: 189, endPoint y: 60, distance: 89.1
click at [189, 60] on app-calendar-viewport "Mon 28 6/6 2 Jobs Tue 29 7/8 3 Jobs Wed 30 8/8 3 Jobs Thu 1 8/8 3 Jobs Fri 2 10…" at bounding box center [199, 202] width 399 height 300
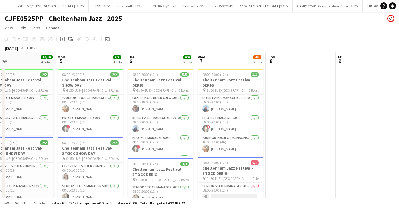
scroll to position [0, 165]
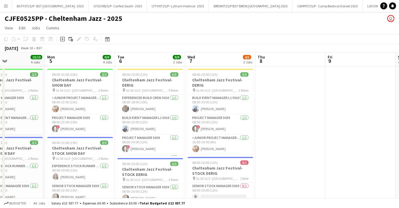
drag, startPoint x: 319, startPoint y: 60, endPoint x: 141, endPoint y: 60, distance: 177.6
click at [141, 60] on app-calendar-viewport "Fri 2 10/10 4 Jobs Sat 3 10/10 4 Jobs Sun 4 10/10 4 Jobs Mon 5 9/9 4 Jobs Tue 6…" at bounding box center [199, 202] width 399 height 300
click at [4, 6] on app-icon "Menu" at bounding box center [6, 6] width 5 height 5
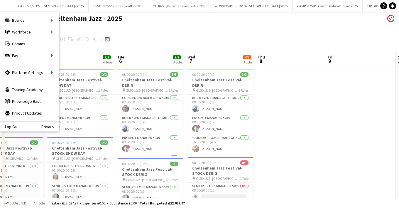
click at [154, 19] on div "CJFE0525PP - Cheltenham Jazz - 2025 user" at bounding box center [199, 17] width 399 height 11
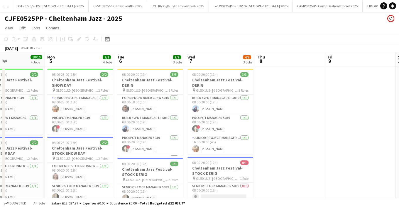
click at [5, 7] on app-icon "Menu" at bounding box center [6, 6] width 5 height 5
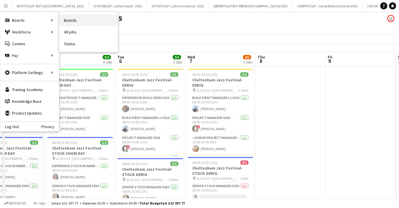
click at [71, 18] on link "Boards" at bounding box center [88, 20] width 59 height 12
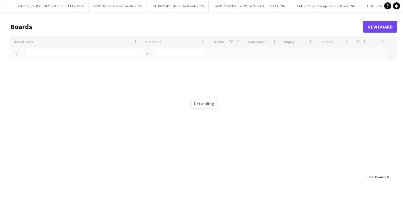
type input "*****"
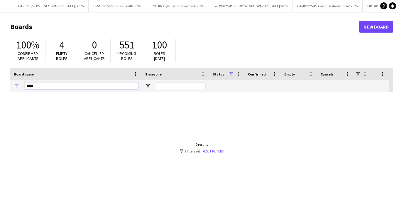
drag, startPoint x: 43, startPoint y: 82, endPoint x: 0, endPoint y: 80, distance: 43.4
click at [1, 84] on main "Boards New Board 100% Confirmed applicants 4 Empty roles 0 Cancelled applicants…" at bounding box center [199, 118] width 399 height 212
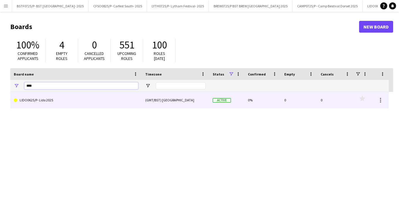
type input "****"
click at [51, 103] on link "LIDO0625/P- Lido 2025" at bounding box center [76, 100] width 124 height 16
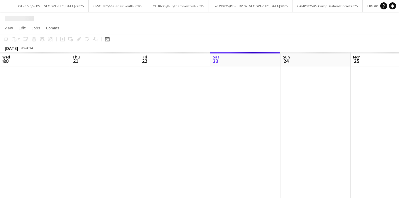
scroll to position [0, 140]
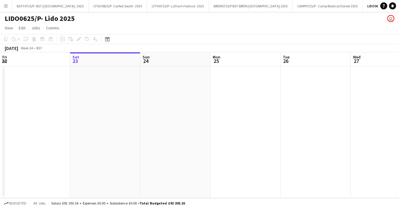
click at [112, 40] on app-toolbar "Copy Paste Paste Ctrl+V Paste with crew Ctrl+Shift+V Paste linked Job Delete Gr…" at bounding box center [199, 39] width 399 height 10
click at [104, 41] on div "Date picker" at bounding box center [107, 38] width 7 height 7
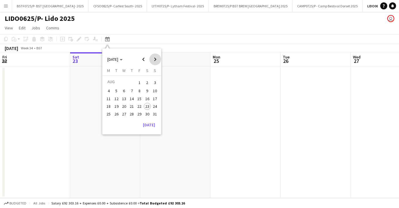
click at [153, 59] on span "Next month" at bounding box center [155, 59] width 12 height 12
click at [147, 60] on span "Previous month" at bounding box center [143, 59] width 12 height 12
click at [146, 60] on span "Previous month" at bounding box center [143, 59] width 12 height 12
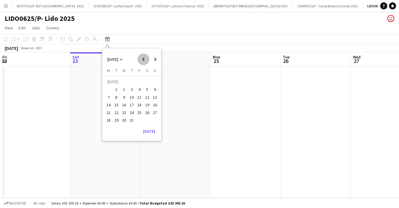
click at [146, 60] on span "Previous month" at bounding box center [143, 59] width 12 height 12
drag, startPoint x: 152, startPoint y: 59, endPoint x: 151, endPoint y: 62, distance: 2.9
click at [152, 59] on span "Next month" at bounding box center [155, 59] width 12 height 12
click at [131, 90] on span "5" at bounding box center [131, 90] width 7 height 7
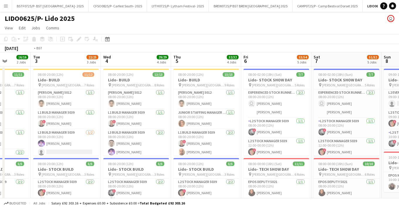
drag, startPoint x: 93, startPoint y: 58, endPoint x: 261, endPoint y: 58, distance: 168.8
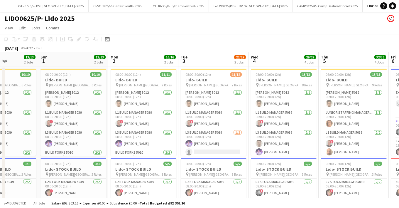
drag, startPoint x: 78, startPoint y: 63, endPoint x: 272, endPoint y: 62, distance: 193.8
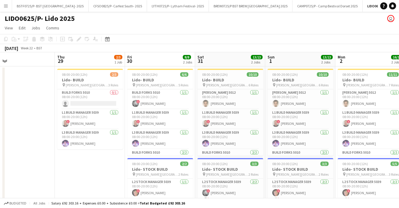
drag, startPoint x: 222, startPoint y: 60, endPoint x: 229, endPoint y: 58, distance: 7.3
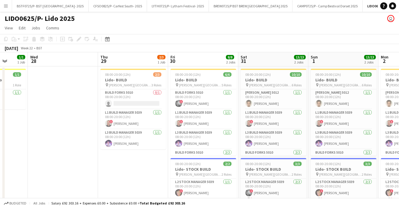
scroll to position [0, 179]
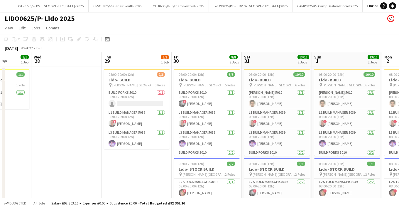
drag, startPoint x: 57, startPoint y: 57, endPoint x: 65, endPoint y: 66, distance: 12.5
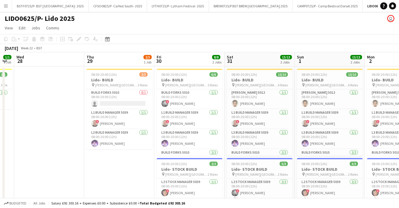
scroll to position [0, 213]
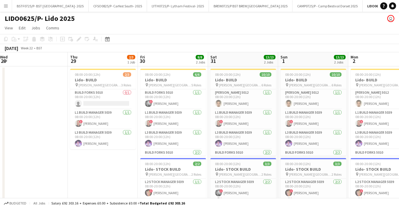
drag, startPoint x: 329, startPoint y: 62, endPoint x: 296, endPoint y: 63, distance: 33.7
drag, startPoint x: 367, startPoint y: 70, endPoint x: 220, endPoint y: 66, distance: 146.9
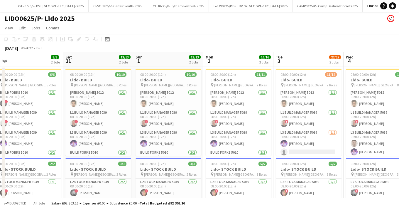
drag, startPoint x: 355, startPoint y: 65, endPoint x: 178, endPoint y: 67, distance: 176.5
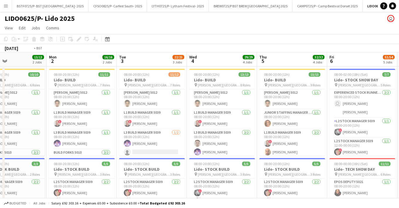
drag, startPoint x: 275, startPoint y: 68, endPoint x: 166, endPoint y: 68, distance: 108.2
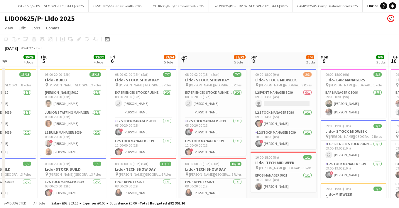
drag, startPoint x: 267, startPoint y: 66, endPoint x: 120, endPoint y: 62, distance: 147.2
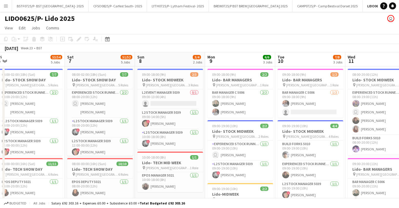
drag, startPoint x: 147, startPoint y: 60, endPoint x: 85, endPoint y: 60, distance: 62.1
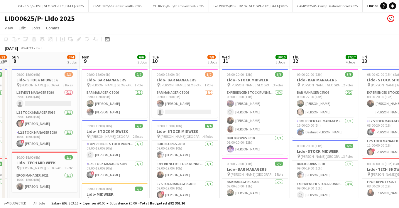
drag, startPoint x: 261, startPoint y: 56, endPoint x: 177, endPoint y: 49, distance: 84.7
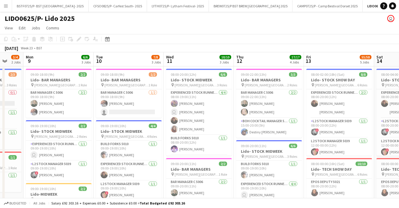
drag, startPoint x: 228, startPoint y: 49, endPoint x: 76, endPoint y: 49, distance: 152.1
click at [82, 49] on div "June 2025 Week 23 • BST" at bounding box center [199, 48] width 399 height 8
drag, startPoint x: 284, startPoint y: 62, endPoint x: 133, endPoint y: 64, distance: 151.3
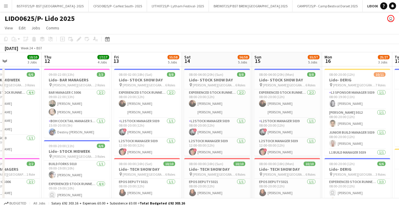
drag, startPoint x: 328, startPoint y: 64, endPoint x: 192, endPoint y: 64, distance: 135.4
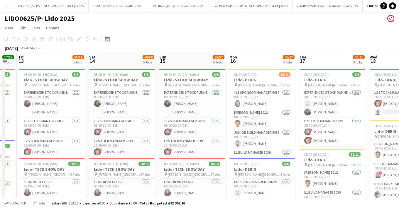
scroll to position [0, 225]
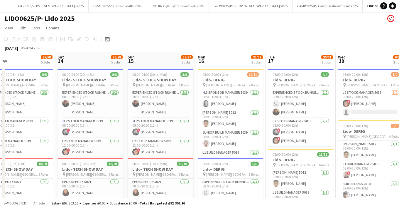
drag, startPoint x: 293, startPoint y: 64, endPoint x: 262, endPoint y: 64, distance: 31.4
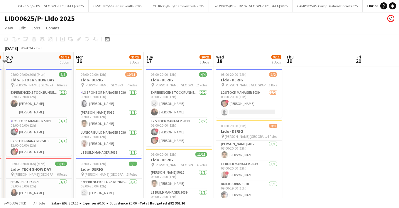
scroll to position [0, 122]
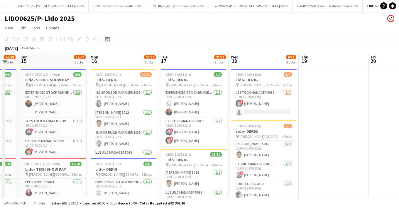
drag, startPoint x: 347, startPoint y: 59, endPoint x: 246, endPoint y: 31, distance: 105.3
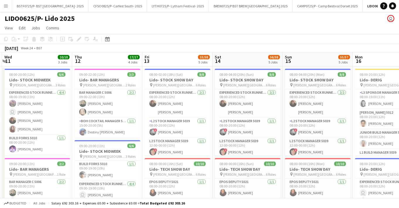
drag, startPoint x: 68, startPoint y: 60, endPoint x: 332, endPoint y: 57, distance: 264.1
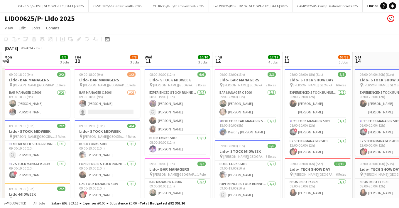
scroll to position [0, 143]
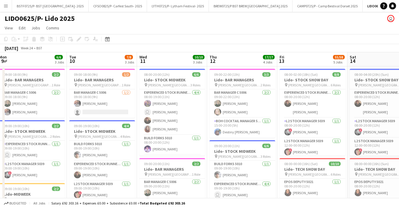
drag, startPoint x: 264, startPoint y: 58, endPoint x: 288, endPoint y: 58, distance: 24.9
drag, startPoint x: 106, startPoint y: 65, endPoint x: 213, endPoint y: 65, distance: 107.3
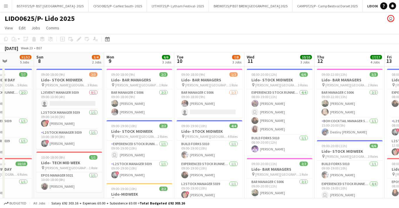
drag, startPoint x: 136, startPoint y: 63, endPoint x: 223, endPoint y: 65, distance: 86.5
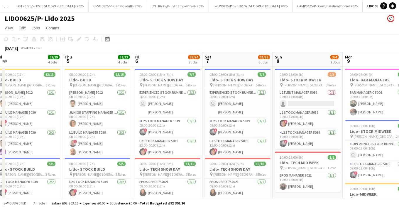
scroll to position [0, 164]
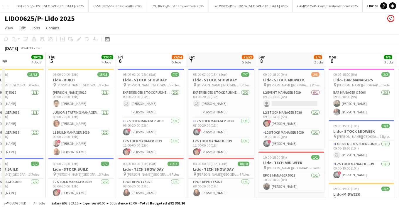
drag, startPoint x: 116, startPoint y: 65, endPoint x: 211, endPoint y: 65, distance: 95.3
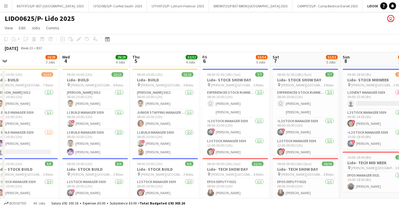
scroll to position [0, 145]
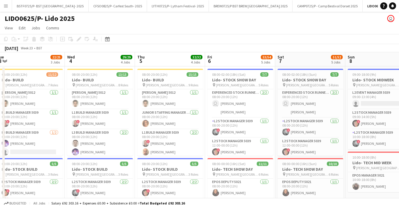
drag, startPoint x: 82, startPoint y: 65, endPoint x: 163, endPoint y: 65, distance: 80.9
drag, startPoint x: 96, startPoint y: 67, endPoint x: 131, endPoint y: 69, distance: 34.4
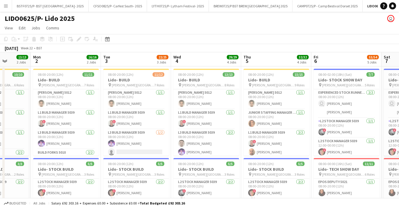
drag, startPoint x: 69, startPoint y: 69, endPoint x: 78, endPoint y: 70, distance: 9.4
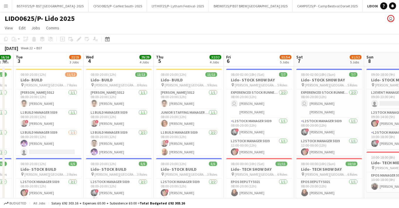
drag, startPoint x: 313, startPoint y: 67, endPoint x: 230, endPoint y: 67, distance: 83.5
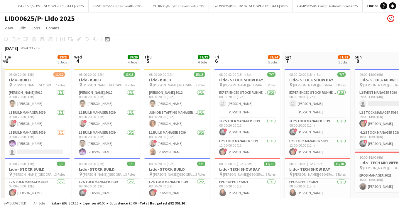
drag, startPoint x: 179, startPoint y: 54, endPoint x: 70, endPoint y: 31, distance: 111.0
click at [181, 118] on app-card-role "Junior Staffing Manager 5039 1/1 08:00-20:00 (12h) Emily Burton" at bounding box center [177, 119] width 66 height 20
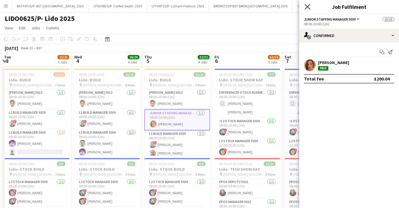
click at [305, 7] on icon "Close pop-in" at bounding box center [307, 7] width 6 height 6
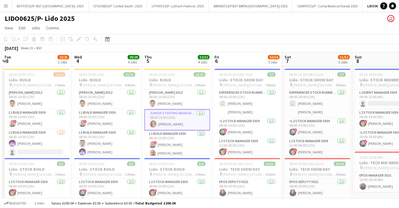
drag, startPoint x: 320, startPoint y: 60, endPoint x: 204, endPoint y: 58, distance: 116.1
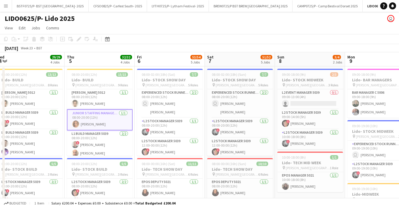
drag, startPoint x: 314, startPoint y: 56, endPoint x: 186, endPoint y: 52, distance: 127.9
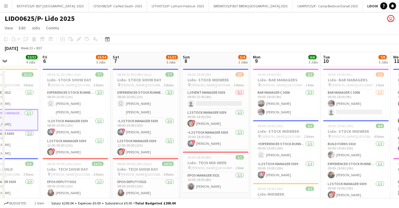
click at [4, 6] on app-icon "Menu" at bounding box center [6, 6] width 5 height 5
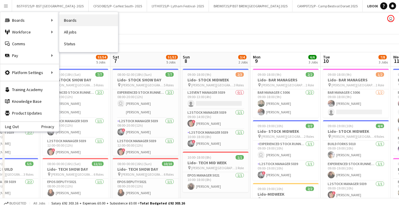
click at [65, 23] on link "Boards" at bounding box center [88, 20] width 59 height 12
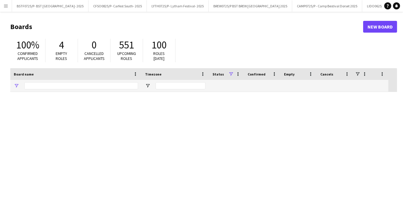
type input "****"
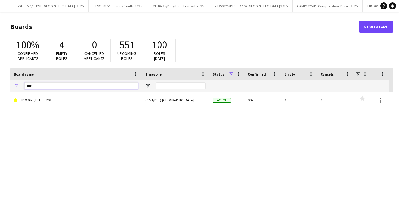
drag, startPoint x: 46, startPoint y: 85, endPoint x: 3, endPoint y: 83, distance: 43.4
click at [3, 83] on main "Boards New Board 100% Confirmed applicants 4 Empty roles 0 Cancelled applicants…" at bounding box center [199, 118] width 399 height 212
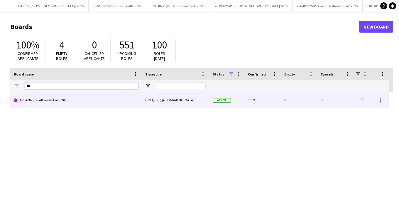
type input "***"
click at [61, 100] on link "APEA0825/P- All Points East- 2025" at bounding box center [76, 100] width 124 height 16
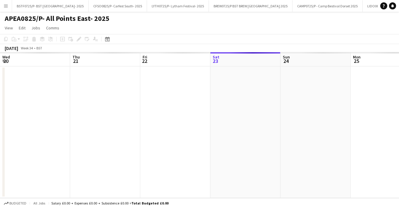
scroll to position [0, 140]
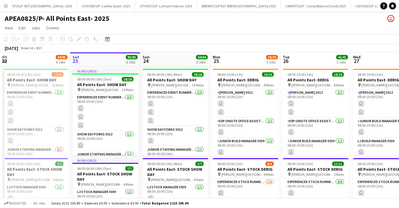
drag, startPoint x: 291, startPoint y: 149, endPoint x: 147, endPoint y: 136, distance: 144.8
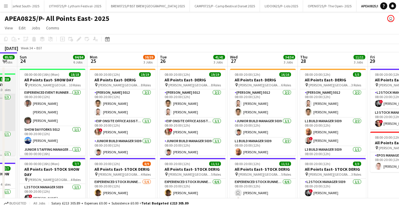
drag, startPoint x: 154, startPoint y: 108, endPoint x: 139, endPoint y: 113, distance: 16.4
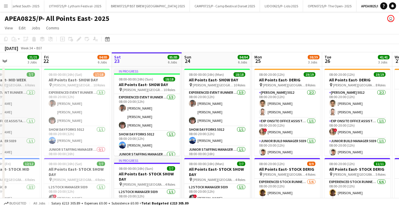
scroll to position [0, 0]
drag, startPoint x: 97, startPoint y: 142, endPoint x: 197, endPoint y: 142, distance: 100.2
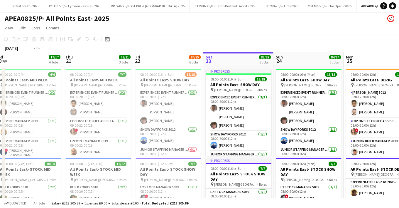
drag, startPoint x: 107, startPoint y: 143, endPoint x: 298, endPoint y: 137, distance: 191.8
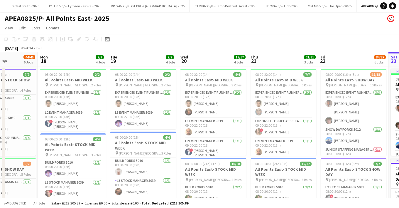
drag, startPoint x: 101, startPoint y: 133, endPoint x: 323, endPoint y: 135, distance: 221.9
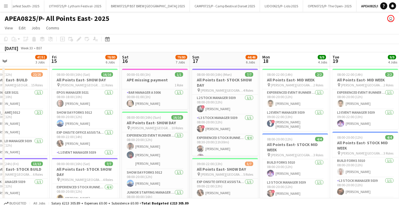
drag, startPoint x: 198, startPoint y: 147, endPoint x: 307, endPoint y: 147, distance: 109.6
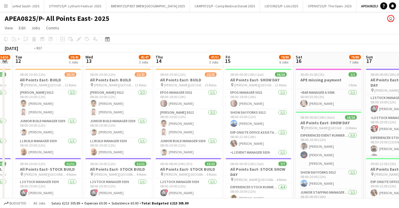
drag, startPoint x: 124, startPoint y: 164, endPoint x: 272, endPoint y: 164, distance: 148.0
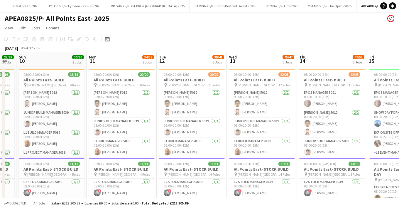
drag, startPoint x: 151, startPoint y: 175, endPoint x: 285, endPoint y: 176, distance: 133.4
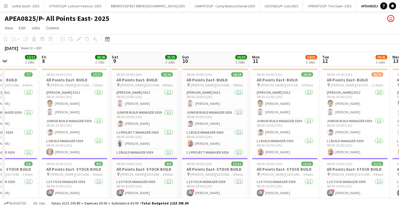
drag, startPoint x: 202, startPoint y: 176, endPoint x: 320, endPoint y: 176, distance: 118.1
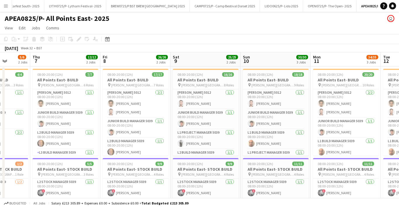
drag, startPoint x: 175, startPoint y: 188, endPoint x: 316, endPoint y: 188, distance: 141.0
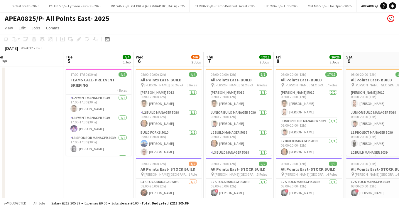
scroll to position [0, 218]
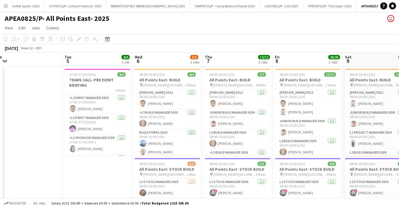
drag, startPoint x: 199, startPoint y: 190, endPoint x: 217, endPoint y: 189, distance: 17.9
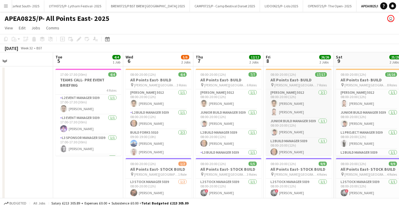
drag, startPoint x: 268, startPoint y: 70, endPoint x: 206, endPoint y: 72, distance: 62.8
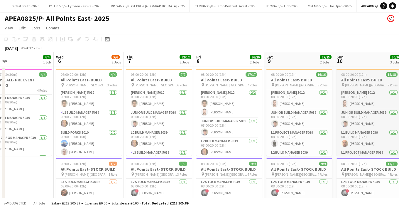
drag, startPoint x: 311, startPoint y: 65, endPoint x: 264, endPoint y: 73, distance: 46.9
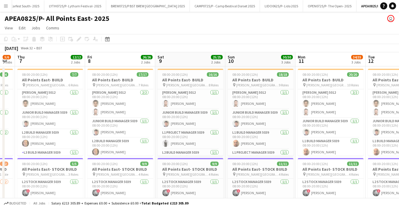
scroll to position [0, 184]
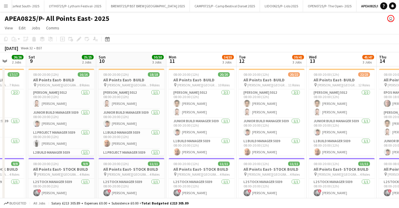
drag, startPoint x: 347, startPoint y: 63, endPoint x: 196, endPoint y: 74, distance: 151.3
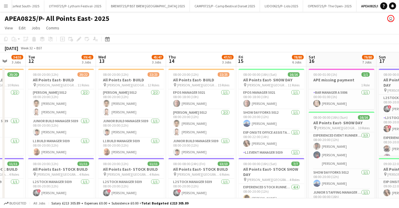
scroll to position [0, 209]
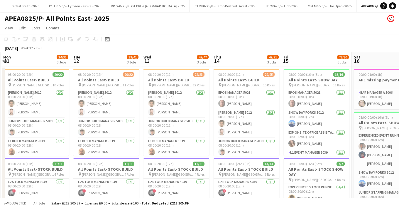
drag, startPoint x: 327, startPoint y: 69, endPoint x: 161, endPoint y: 72, distance: 165.4
click at [4, 8] on app-icon "Menu" at bounding box center [6, 6] width 5 height 5
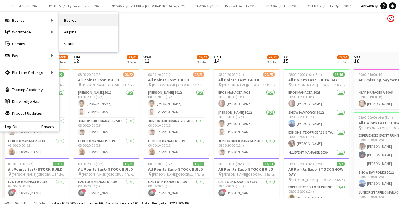
click at [67, 21] on link "Boards" at bounding box center [88, 20] width 59 height 12
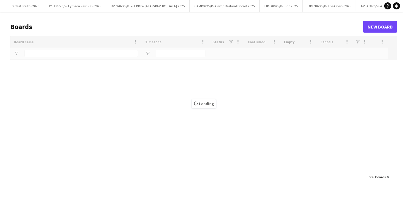
type input "***"
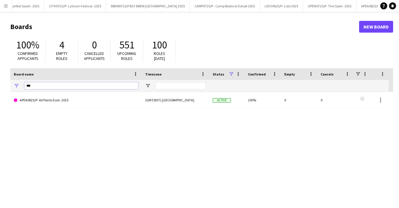
drag, startPoint x: 39, startPoint y: 86, endPoint x: 0, endPoint y: 83, distance: 39.4
click at [0, 83] on main "Boards New Board 100% Confirmed applicants 4 Empty roles 0 Cancelled applicants…" at bounding box center [199, 118] width 399 height 212
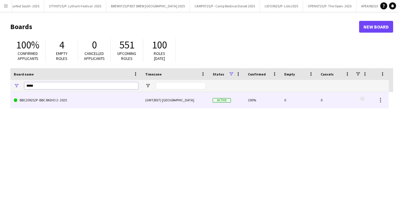
type input "*****"
click at [37, 98] on link "BBC20925/P- BBC RADIO 2- 2025" at bounding box center [76, 100] width 124 height 16
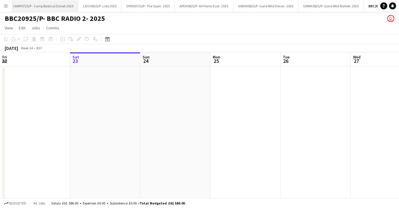
scroll to position [0, 290]
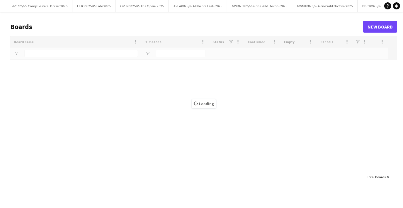
type input "*****"
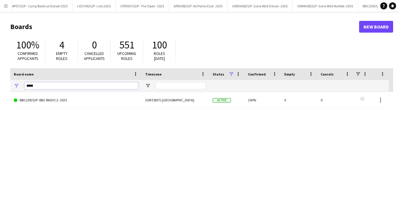
click at [41, 85] on input "*****" at bounding box center [81, 85] width 114 height 7
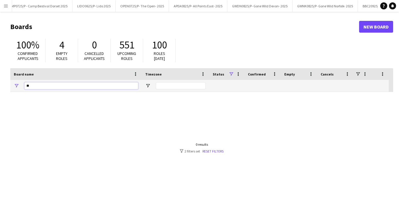
type input "*"
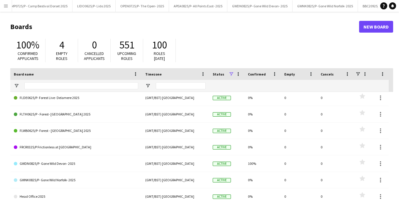
click at [4, 6] on app-icon "Menu" at bounding box center [6, 6] width 5 height 5
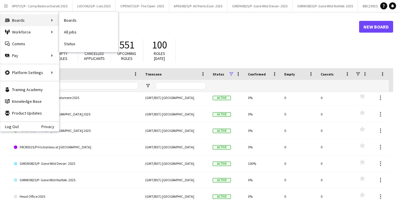
click at [17, 21] on div "Boards Boards" at bounding box center [29, 20] width 59 height 12
click at [76, 15] on link "Boards" at bounding box center [88, 20] width 59 height 12
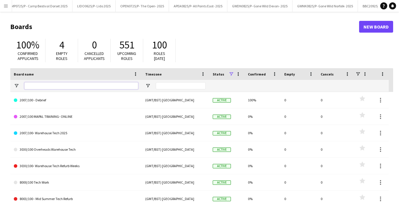
click at [43, 86] on input "Board name Filter Input" at bounding box center [81, 85] width 114 height 7
type input "*"
click at [62, 89] on input "Board name Filter Input" at bounding box center [81, 85] width 114 height 7
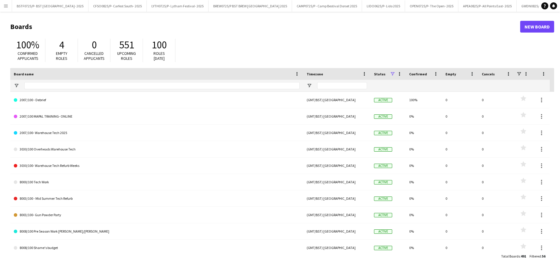
click at [49, 90] on div at bounding box center [162, 86] width 276 height 12
click at [50, 87] on input "Board name Filter Input" at bounding box center [162, 85] width 276 height 7
type input "***"
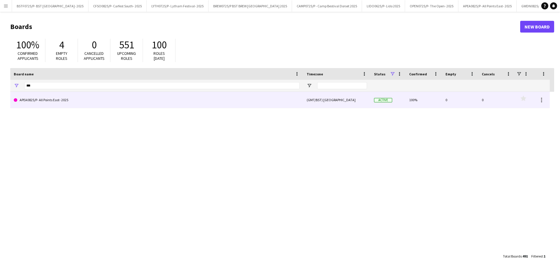
click at [50, 95] on link "APEA0825/P- All Points East- 2025" at bounding box center [157, 100] width 286 height 16
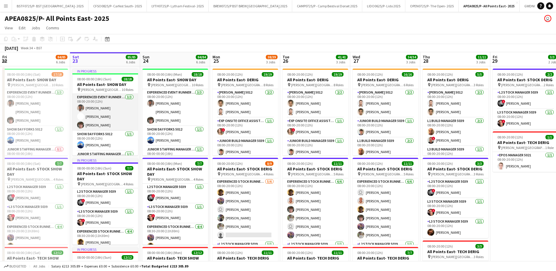
scroll to position [29, 0]
click at [109, 115] on app-card-role "Show Day Forks 5012 [DATE] 08:00-20:00 (12h) [PERSON_NAME]" at bounding box center [105, 111] width 66 height 20
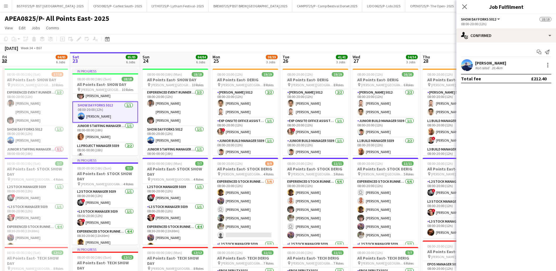
click at [493, 62] on div "[PERSON_NAME]" at bounding box center [490, 62] width 31 height 5
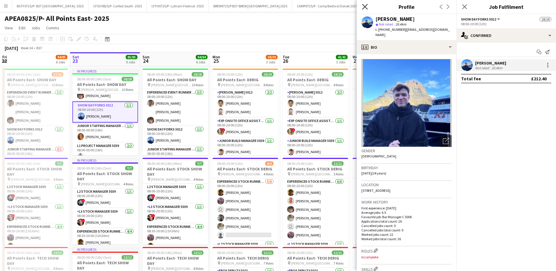
click at [363, 7] on icon "Close pop-in" at bounding box center [365, 7] width 6 height 6
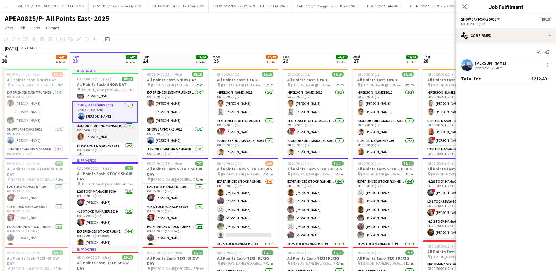
scroll to position [0, 0]
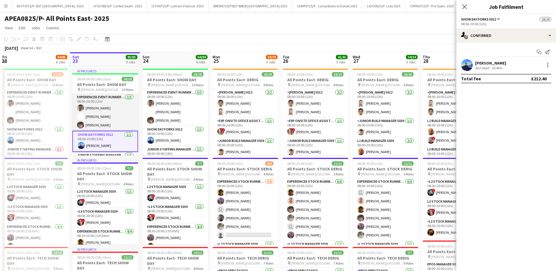
click at [90, 126] on app-card-role "Experienced Event Runner 5012 [DATE] 08:00-20:00 (12h) [PERSON_NAME] [PERSON_NA…" at bounding box center [105, 112] width 66 height 37
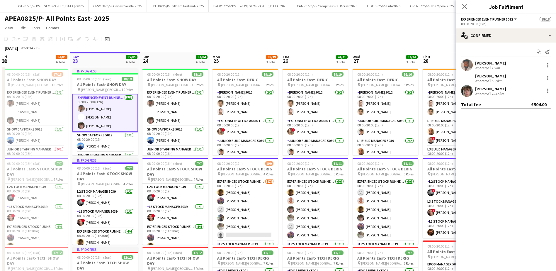
click at [498, 91] on div "103.5km" at bounding box center [497, 93] width 15 height 4
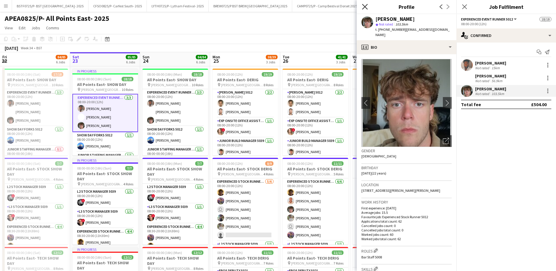
click at [365, 9] on icon "Close pop-in" at bounding box center [365, 7] width 6 height 6
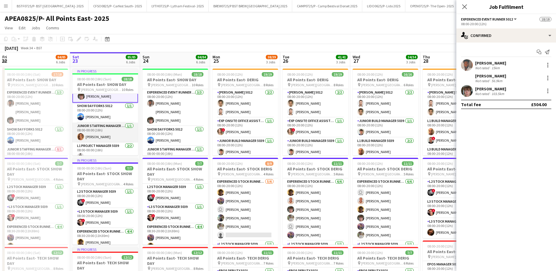
click at [101, 132] on app-card-role "Junior Staffing Manager 5039 [DATE] 08:00-00:00 (16h) [PERSON_NAME]" at bounding box center [105, 133] width 66 height 20
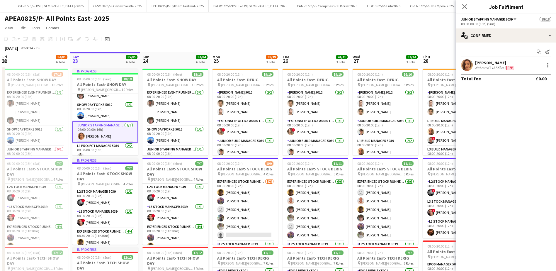
scroll to position [29, 0]
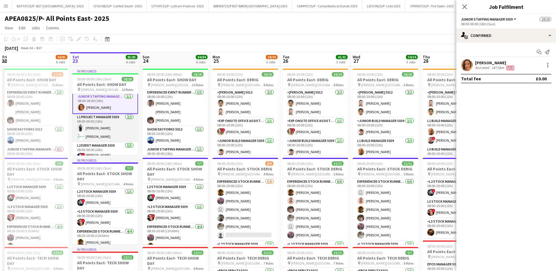
click at [103, 127] on app-card-role "L1 Project Manager 5039 [DATE] 08:00-00:00 (16h) [PERSON_NAME] [PERSON_NAME]" at bounding box center [105, 128] width 66 height 28
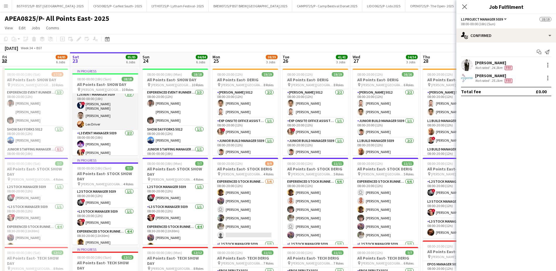
scroll to position [116, 0]
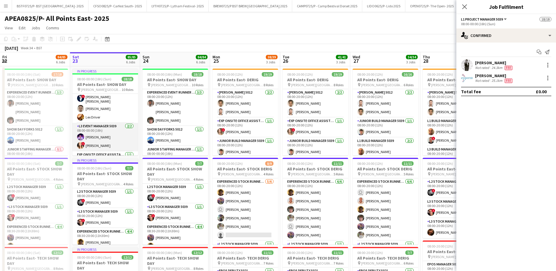
click at [97, 145] on app-card-role "L3 Event Manager 5039 [DATE] 08:00-00:00 (16h) [PERSON_NAME] ! [PERSON_NAME]" at bounding box center [105, 137] width 66 height 28
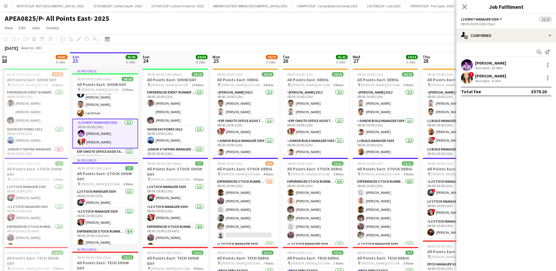
scroll to position [90, 0]
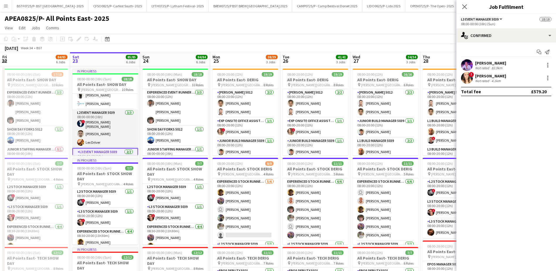
click at [99, 115] on app-card-role "L2 Event Manager 5039 [DATE] 08:00-00:00 (16h) ! [PERSON_NAME] [PERSON_NAME] [P…" at bounding box center [105, 128] width 66 height 39
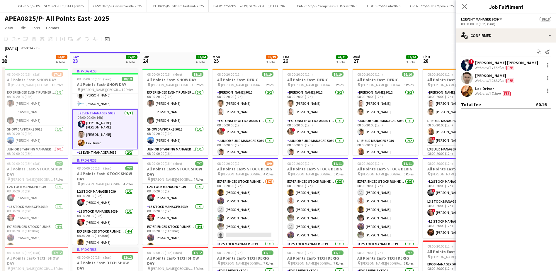
click at [494, 64] on div "[PERSON_NAME] [PERSON_NAME]" at bounding box center [506, 62] width 63 height 5
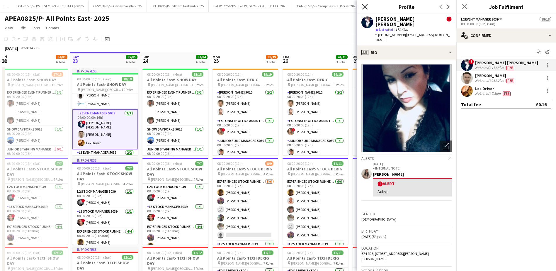
click at [366, 9] on icon "Close pop-in" at bounding box center [365, 7] width 6 height 6
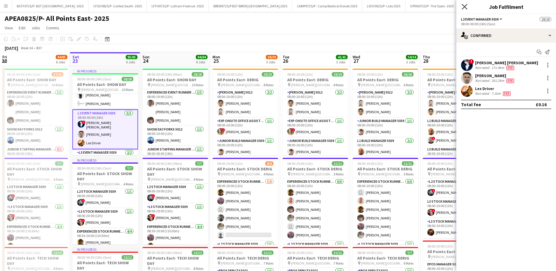
click at [463, 8] on icon at bounding box center [465, 7] width 6 height 6
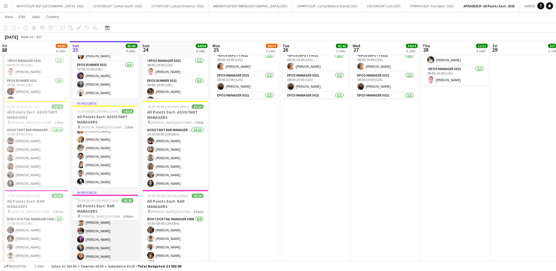
scroll to position [147, 0]
click at [96, 251] on app-card-role "Bar Manager B 5006 [DATE] 10:30-00:00 (13h30m) Izukanne [PERSON_NAME] Anneasa […" at bounding box center [105, 263] width 66 height 45
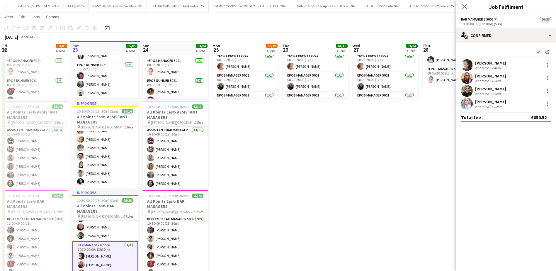
click at [92, 252] on app-card-role "Bar Manager B 5006 [DATE] 10:30-00:00 (13h30m) Izukanne [PERSON_NAME] Anneasa […" at bounding box center [105, 264] width 66 height 47
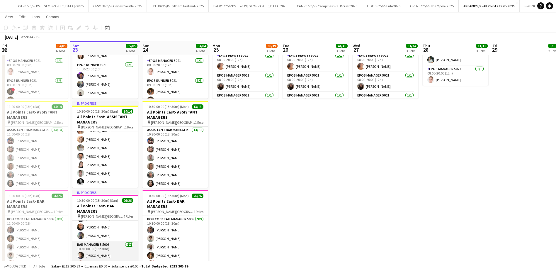
click at [96, 249] on app-card-role "Bar Manager B 5006 [DATE] 10:30-00:00 (13h30m) Izukanne [PERSON_NAME] Anneasa […" at bounding box center [105, 263] width 66 height 45
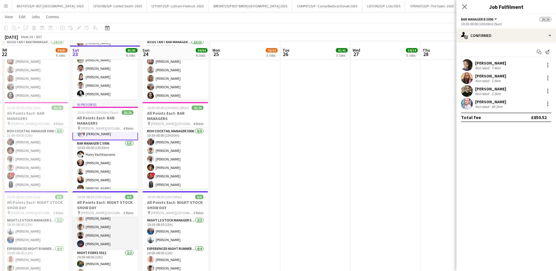
scroll to position [351, 0]
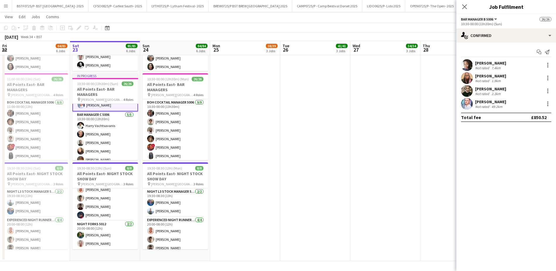
click at [497, 63] on div "[PERSON_NAME]" at bounding box center [490, 62] width 31 height 5
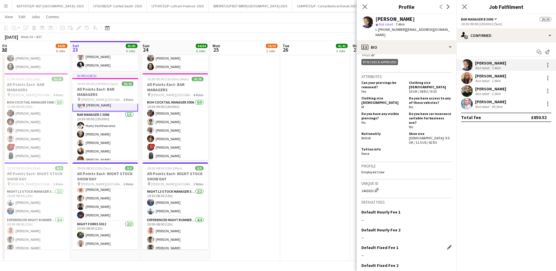
scroll to position [260, 0]
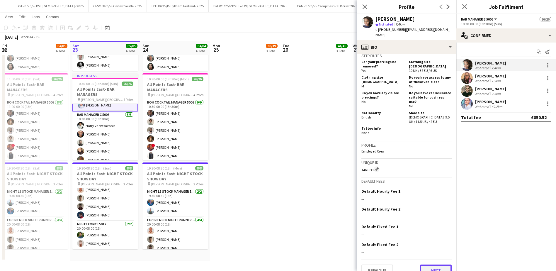
click at [441, 264] on button "Next" at bounding box center [436, 270] width 32 height 12
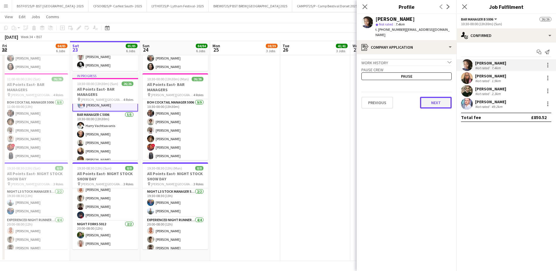
click at [434, 102] on button "Next" at bounding box center [436, 103] width 32 height 12
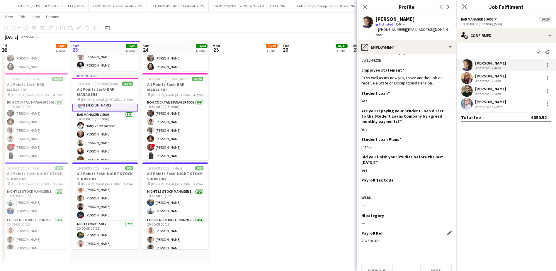
scroll to position [14, 0]
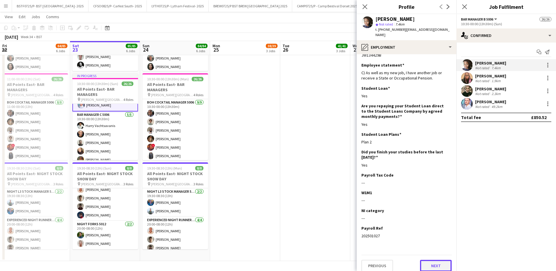
click at [433, 260] on button "Next" at bounding box center [436, 266] width 32 height 12
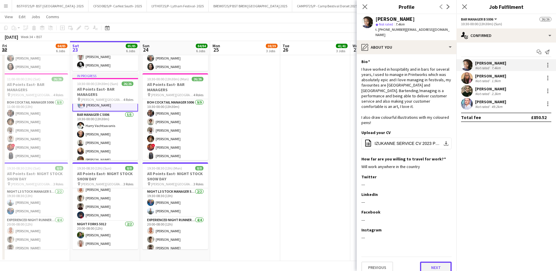
click at [431, 261] on button "Next" at bounding box center [436, 267] width 32 height 12
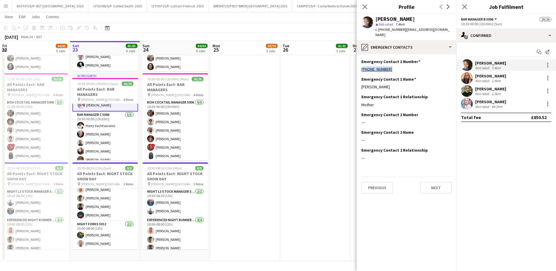
drag, startPoint x: 397, startPoint y: 66, endPoint x: 358, endPoint y: 64, distance: 39.0
click at [358, 64] on app-section-data-types "Emergency Contact 1 Number Edit this field [PHONE_NUMBER] Emergency Contact 1 N…" at bounding box center [407, 162] width 100 height 217
copy link "[PHONE_NUMBER]"
drag, startPoint x: 394, startPoint y: 82, endPoint x: 360, endPoint y: 78, distance: 34.0
click at [360, 78] on app-section-data-types "Emergency Contact 1 Number Edit this field [PHONE_NUMBER] Emergency Contact 1 N…" at bounding box center [407, 162] width 100 height 217
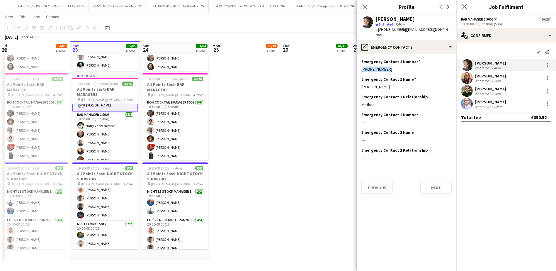
copy div "[PERSON_NAME]"
click at [364, 21] on app-user-avatar at bounding box center [367, 22] width 12 height 12
click at [478, 68] on div "Not rated" at bounding box center [482, 68] width 15 height 4
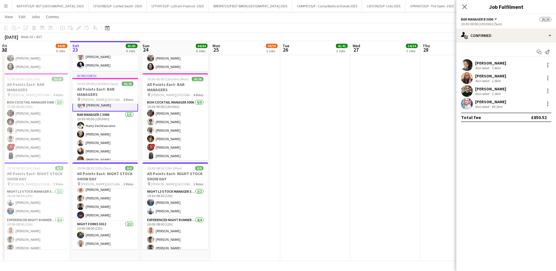
click at [478, 68] on div "Not rated" at bounding box center [482, 68] width 15 height 4
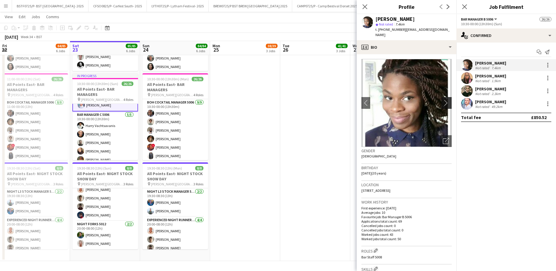
click at [444, 100] on app-icon "chevron-right" at bounding box center [447, 103] width 9 height 6
click at [443, 100] on app-icon "chevron-right" at bounding box center [447, 103] width 9 height 6
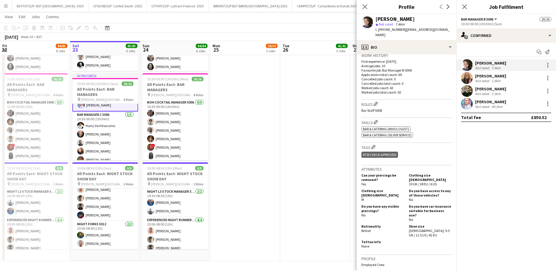
scroll to position [176, 0]
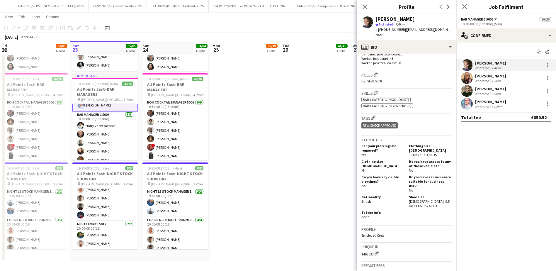
click at [463, 11] on div "Close pop-in" at bounding box center [464, 6] width 16 height 13
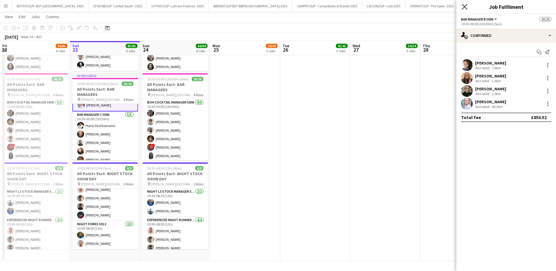
click at [464, 8] on icon "Close pop-in" at bounding box center [465, 7] width 6 height 6
